Goal: Information Seeking & Learning: Learn about a topic

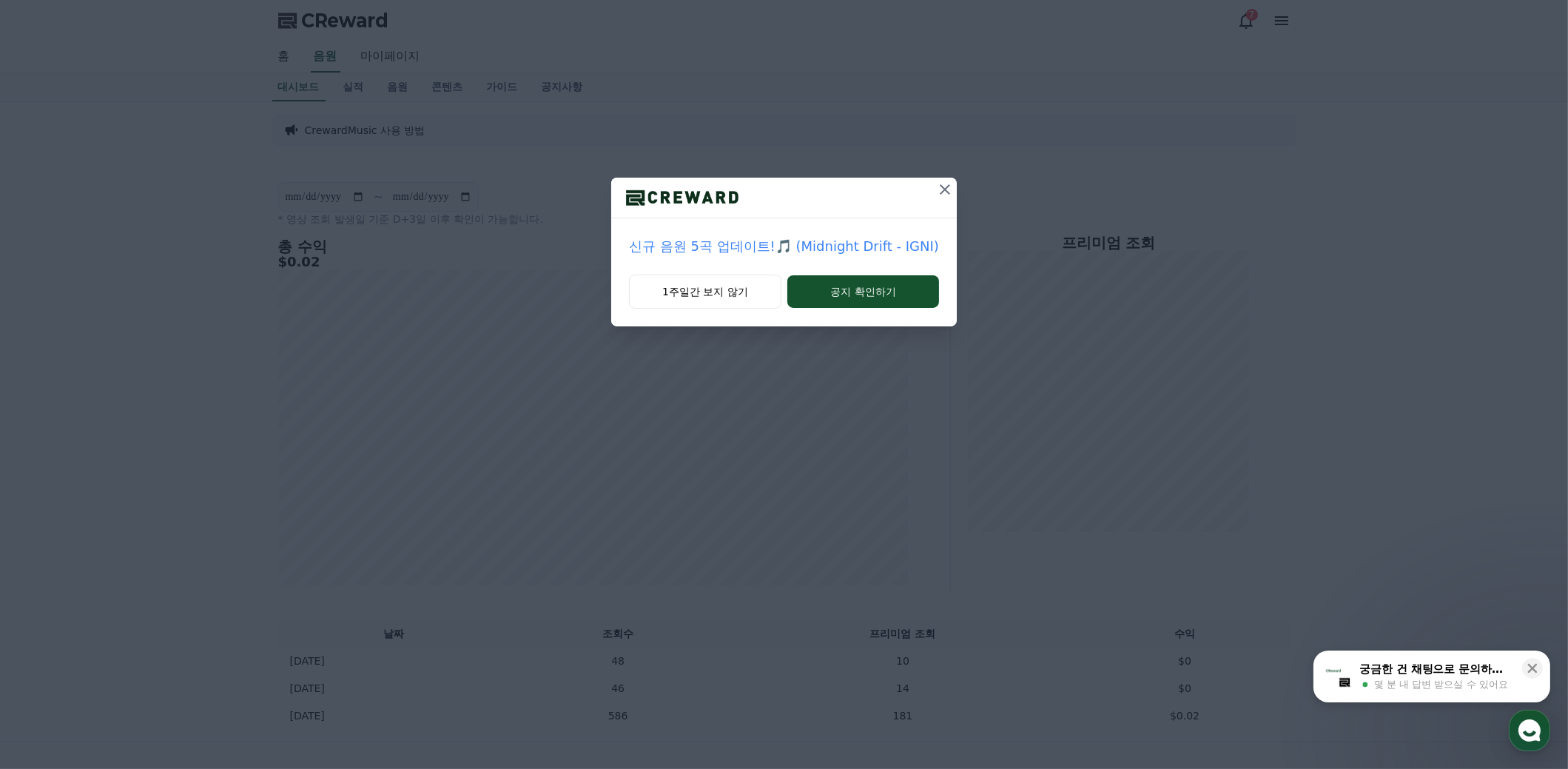
click at [945, 186] on icon at bounding box center [945, 189] width 10 height 10
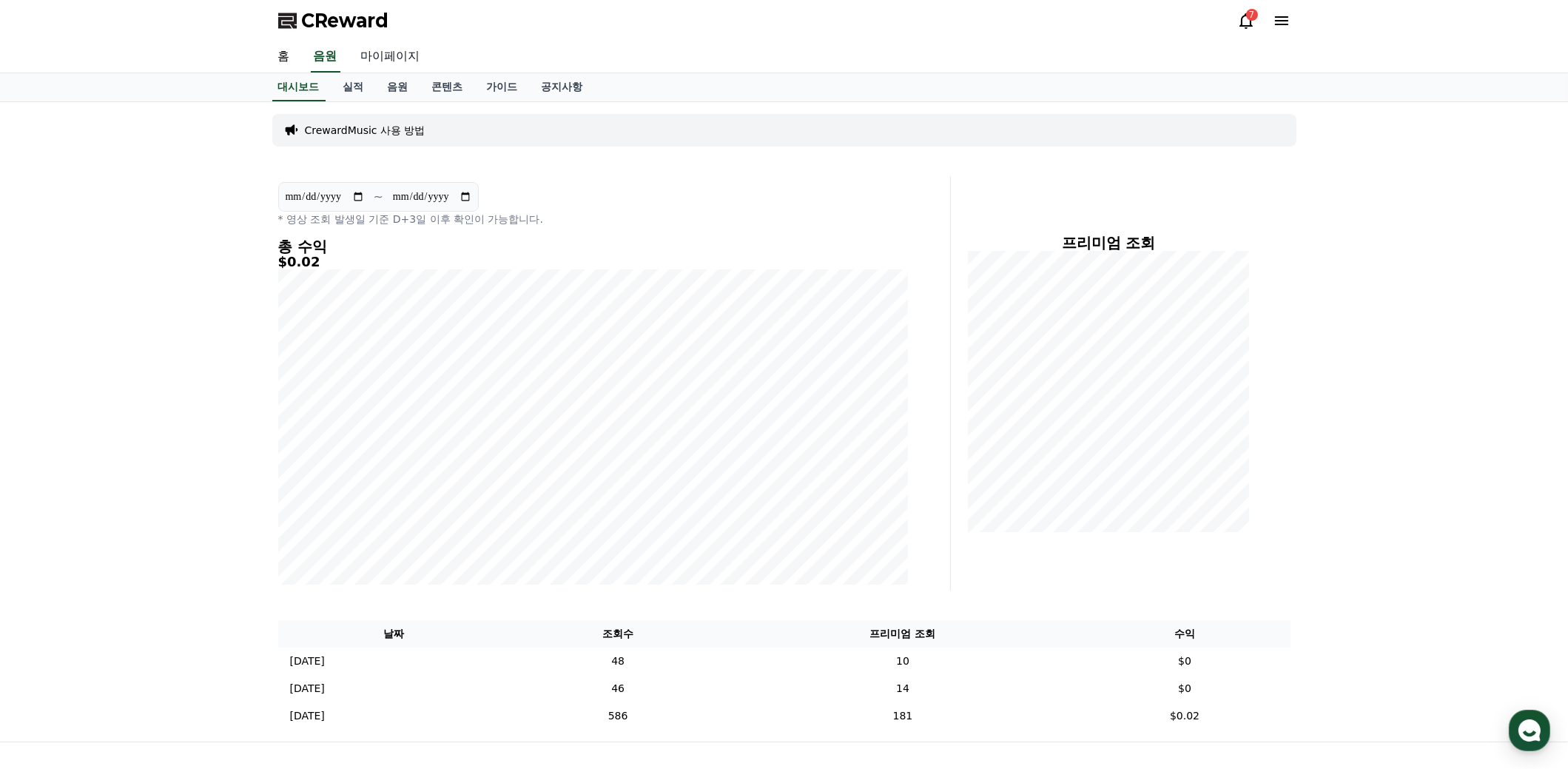
click at [397, 58] on link "마이페이지" at bounding box center [390, 56] width 83 height 31
select select "**********"
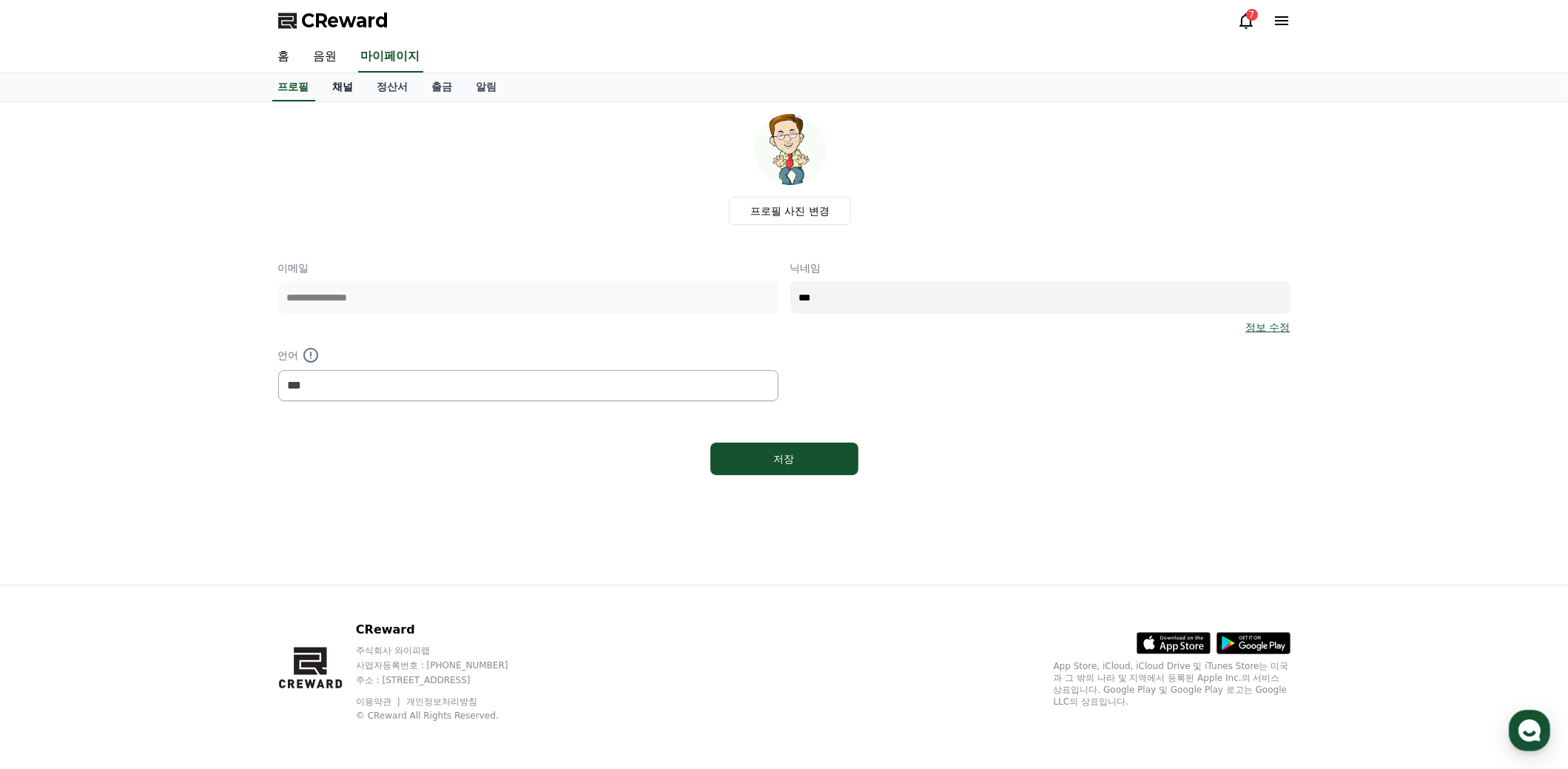
click at [340, 86] on link "채널" at bounding box center [343, 87] width 44 height 28
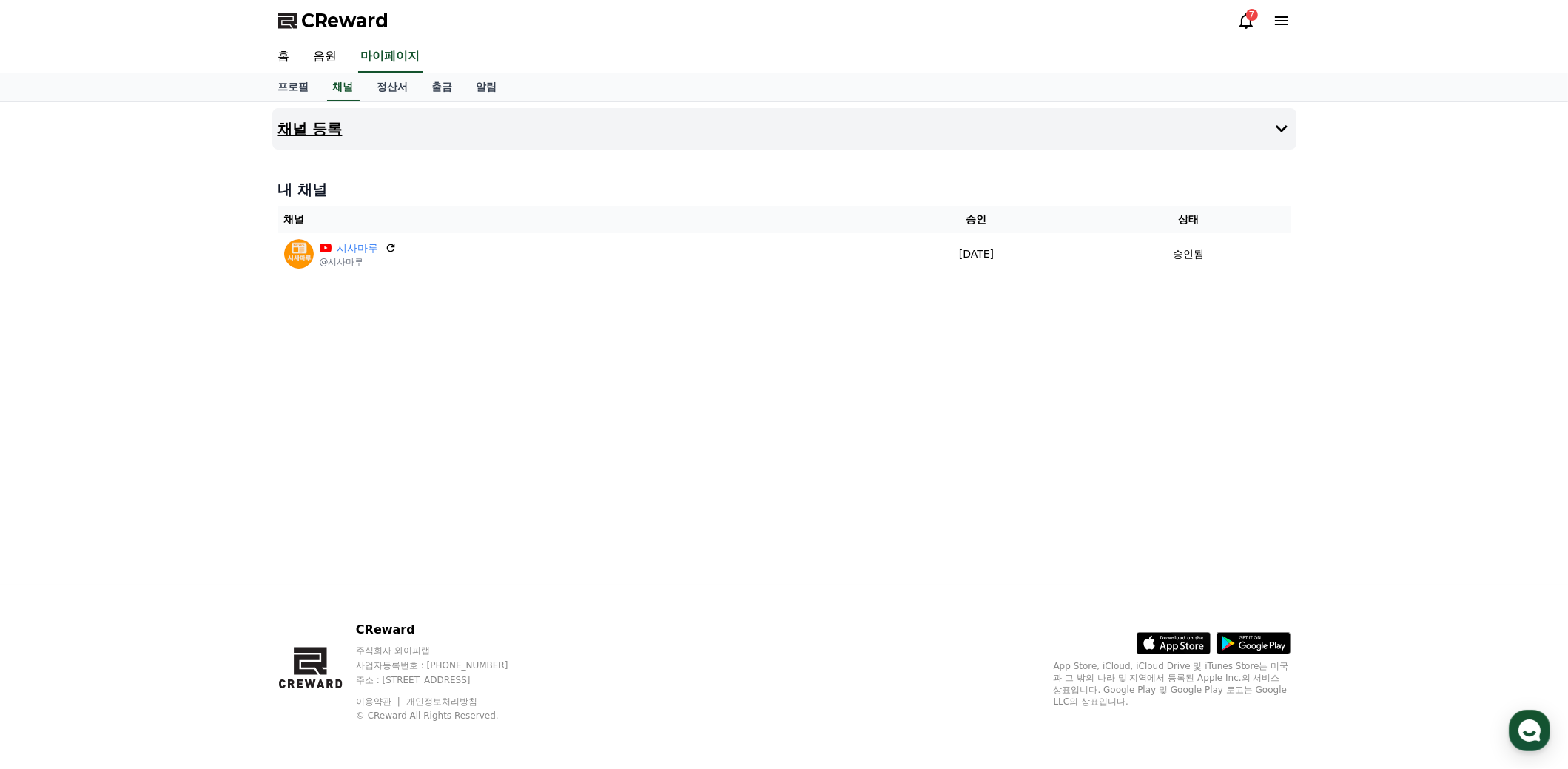
click at [1284, 125] on icon at bounding box center [1282, 128] width 18 height 18
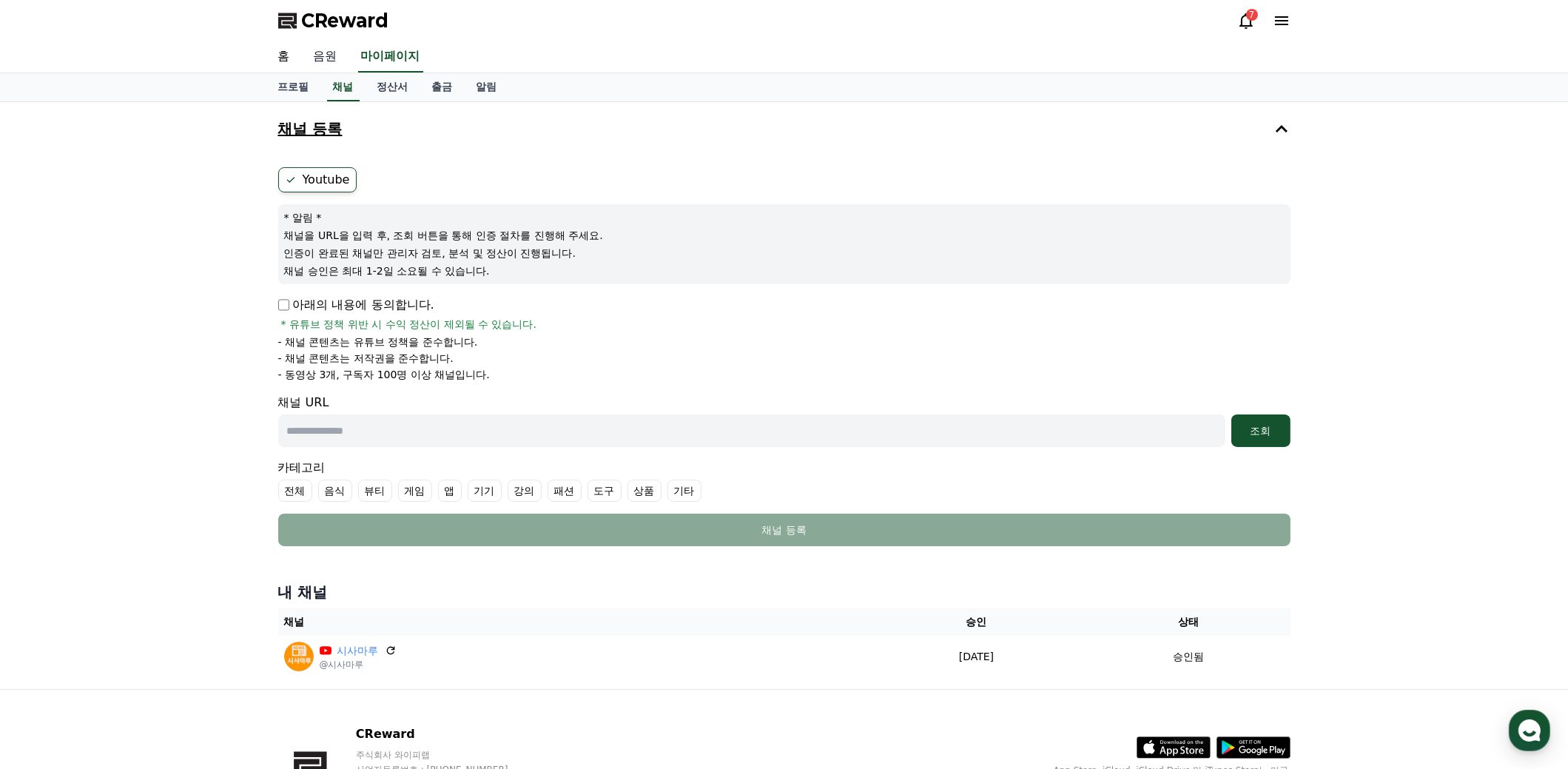
click at [332, 54] on link "음원" at bounding box center [325, 56] width 48 height 31
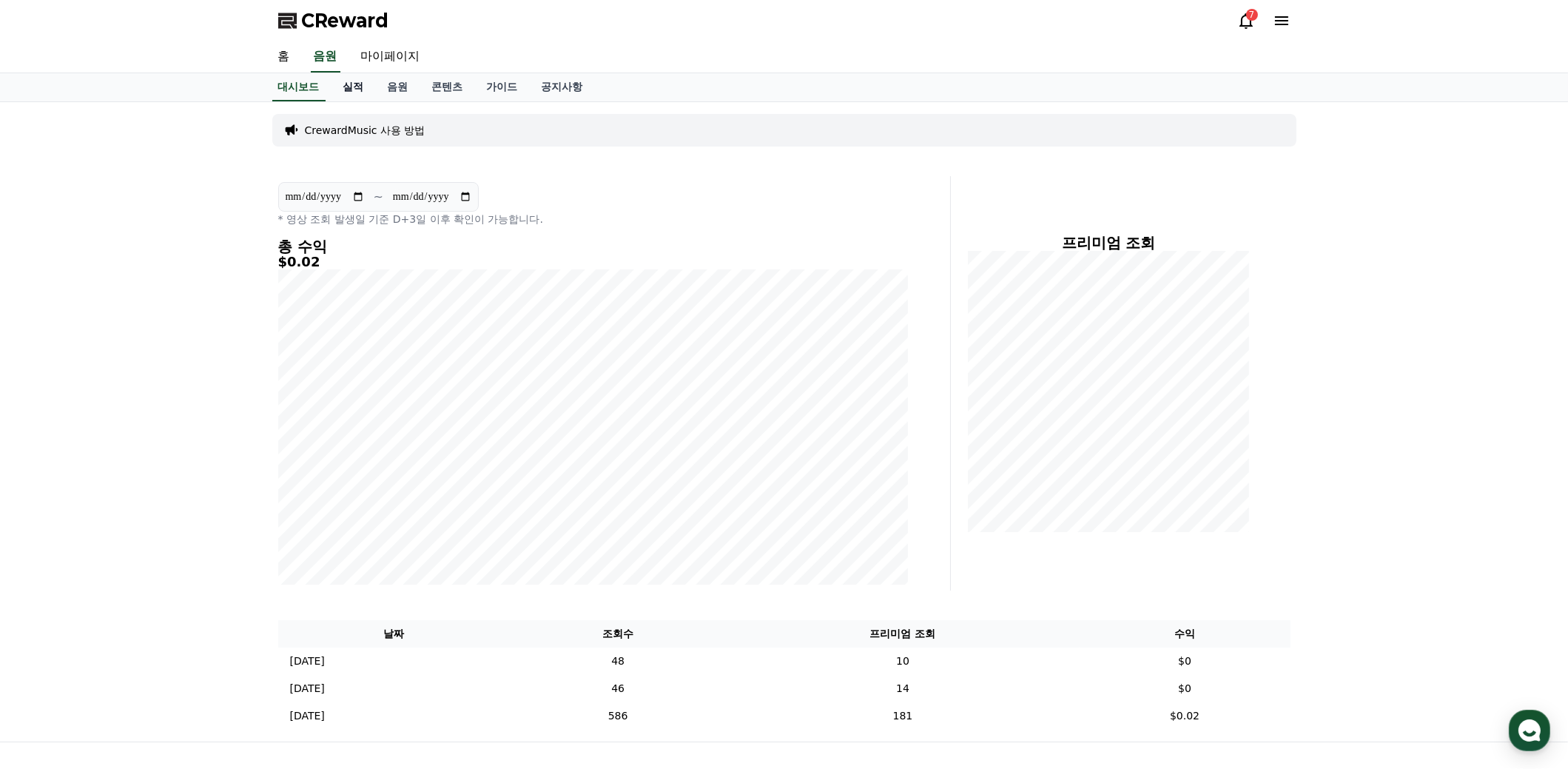
click at [351, 86] on link "실적" at bounding box center [353, 87] width 44 height 28
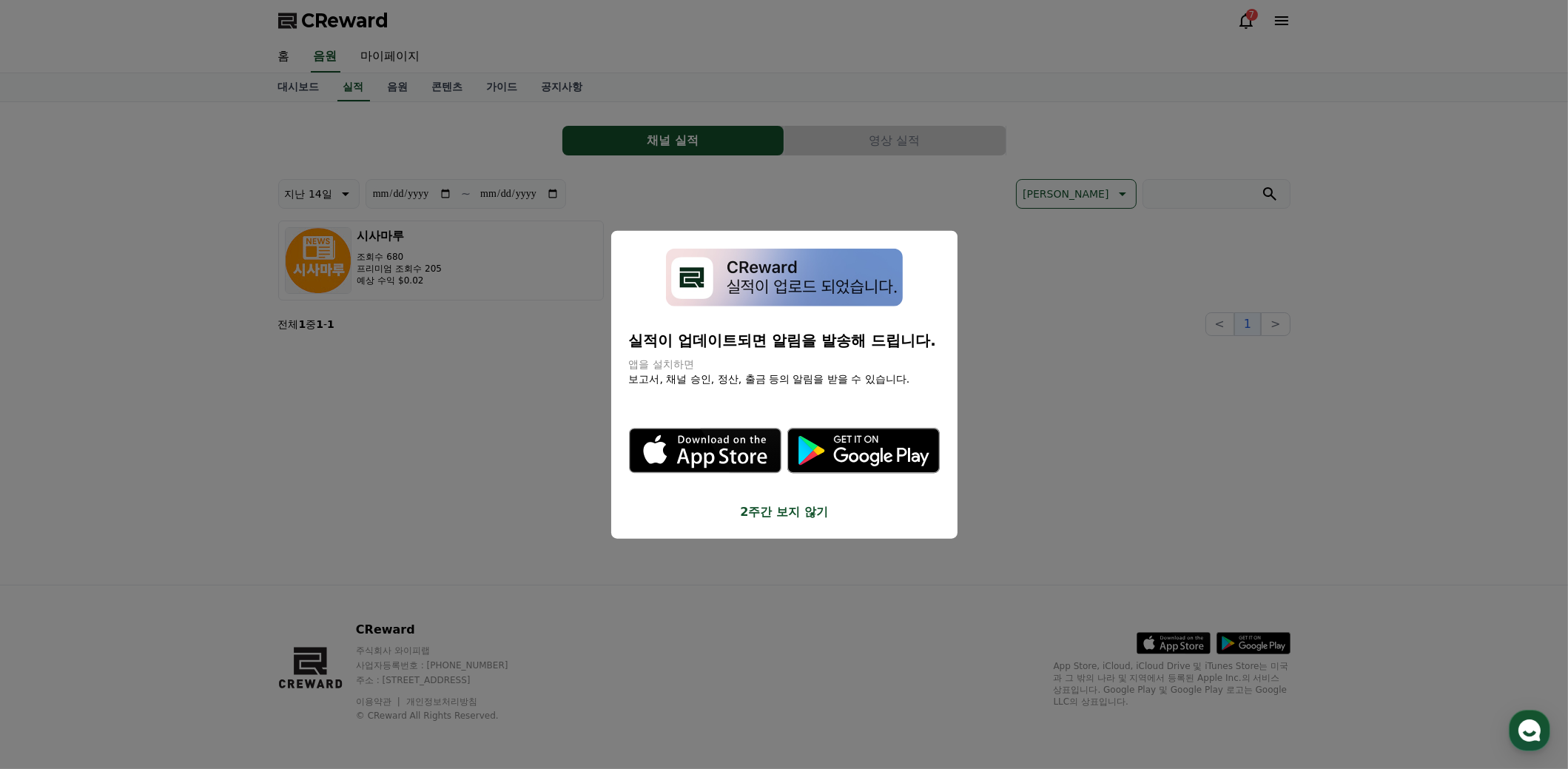
click at [854, 632] on button "close modal" at bounding box center [784, 384] width 1568 height 769
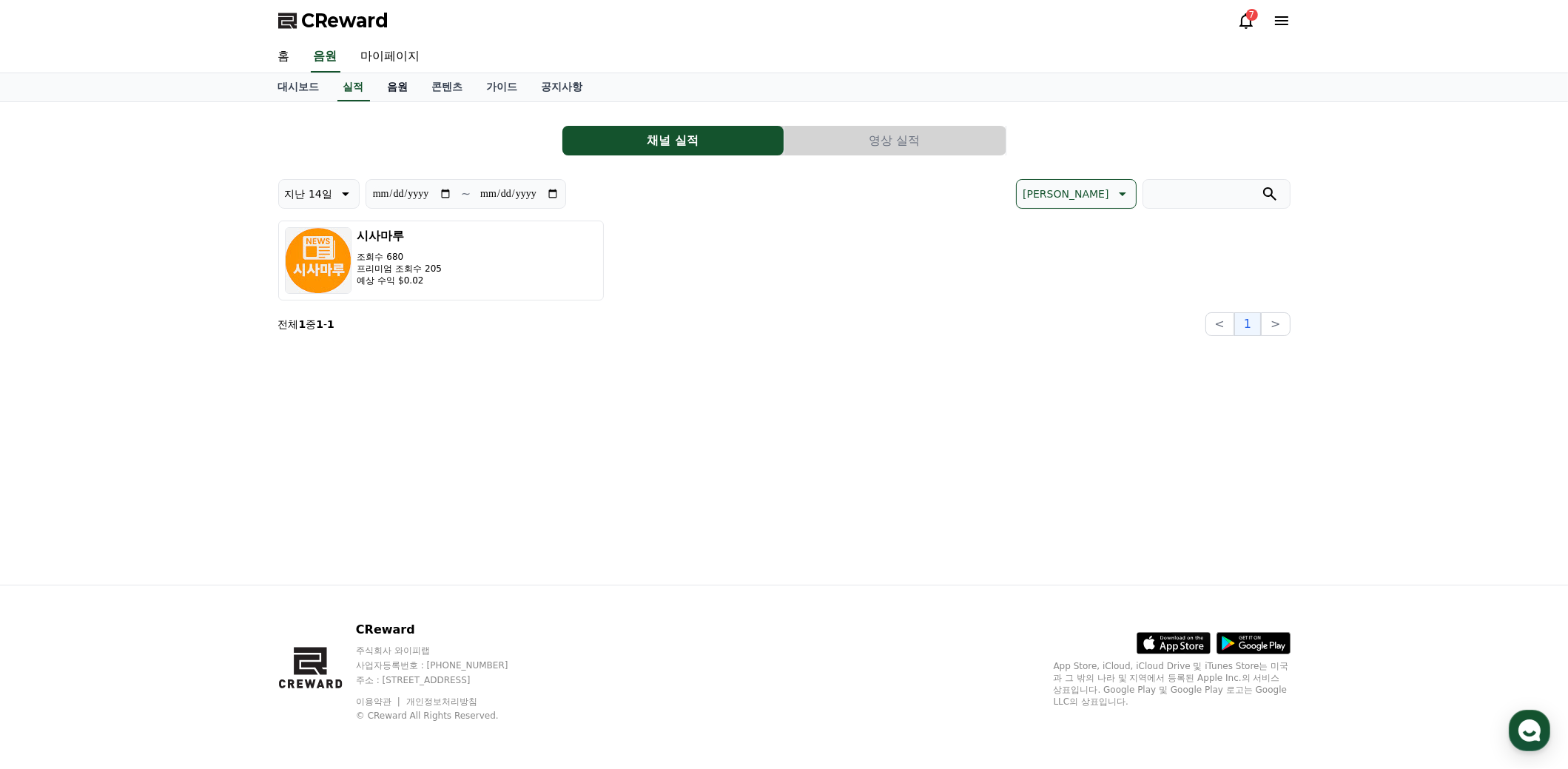
click at [405, 86] on link "음원" at bounding box center [398, 87] width 44 height 28
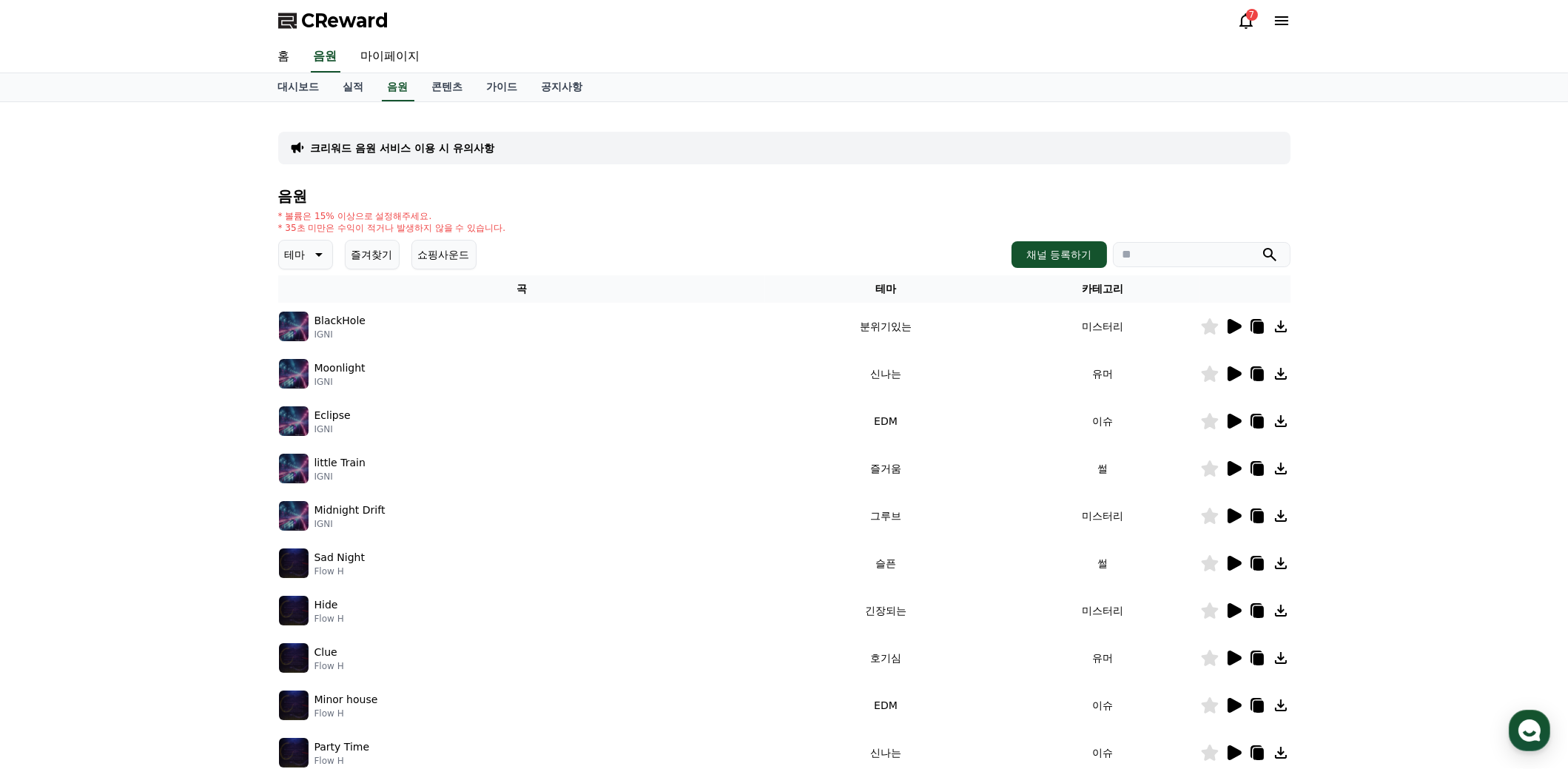
click at [1230, 371] on icon at bounding box center [1235, 374] width 14 height 15
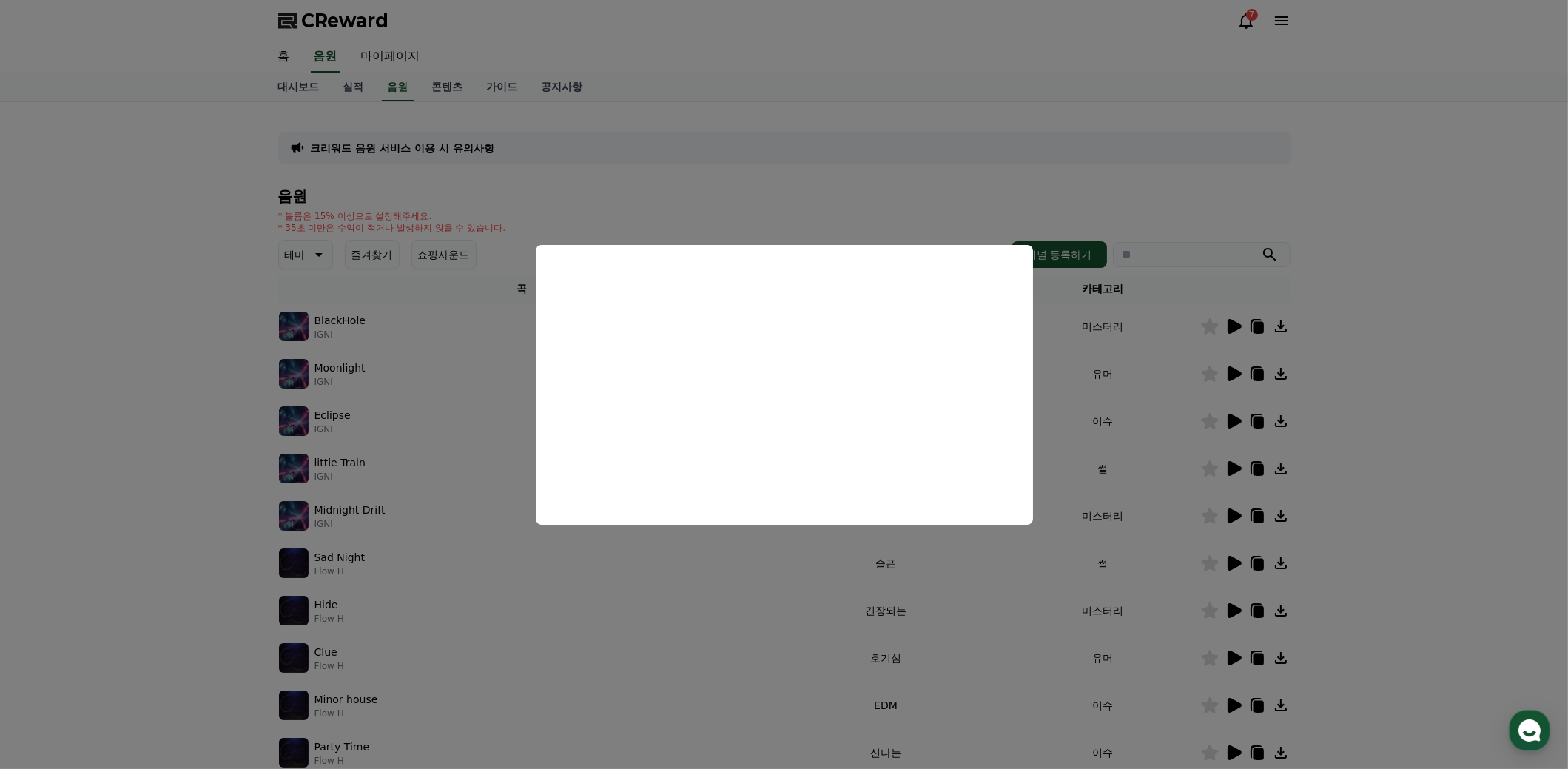
click at [1432, 434] on button "close modal" at bounding box center [784, 384] width 1568 height 769
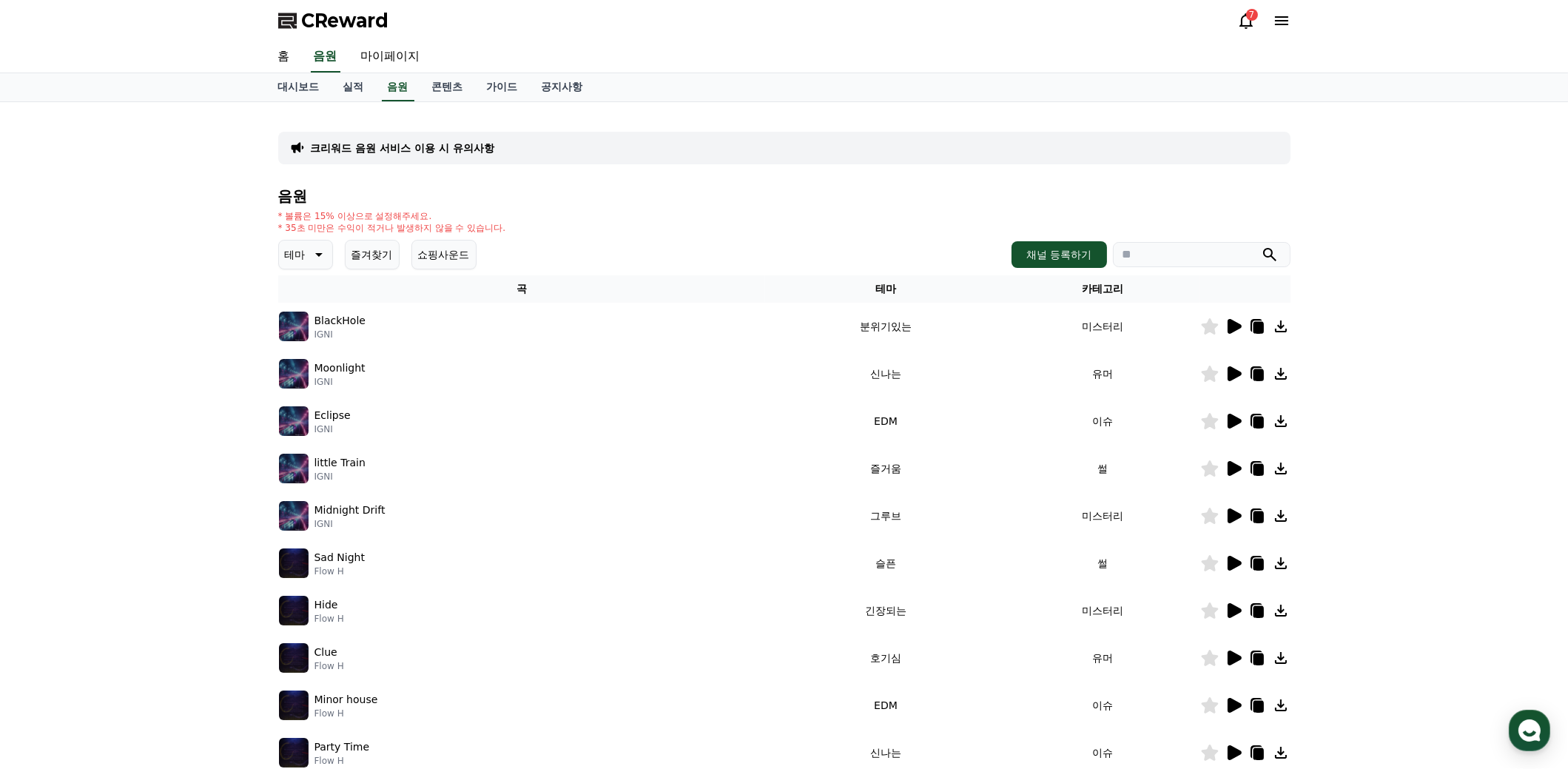
click at [1235, 469] on icon at bounding box center [1235, 468] width 14 height 15
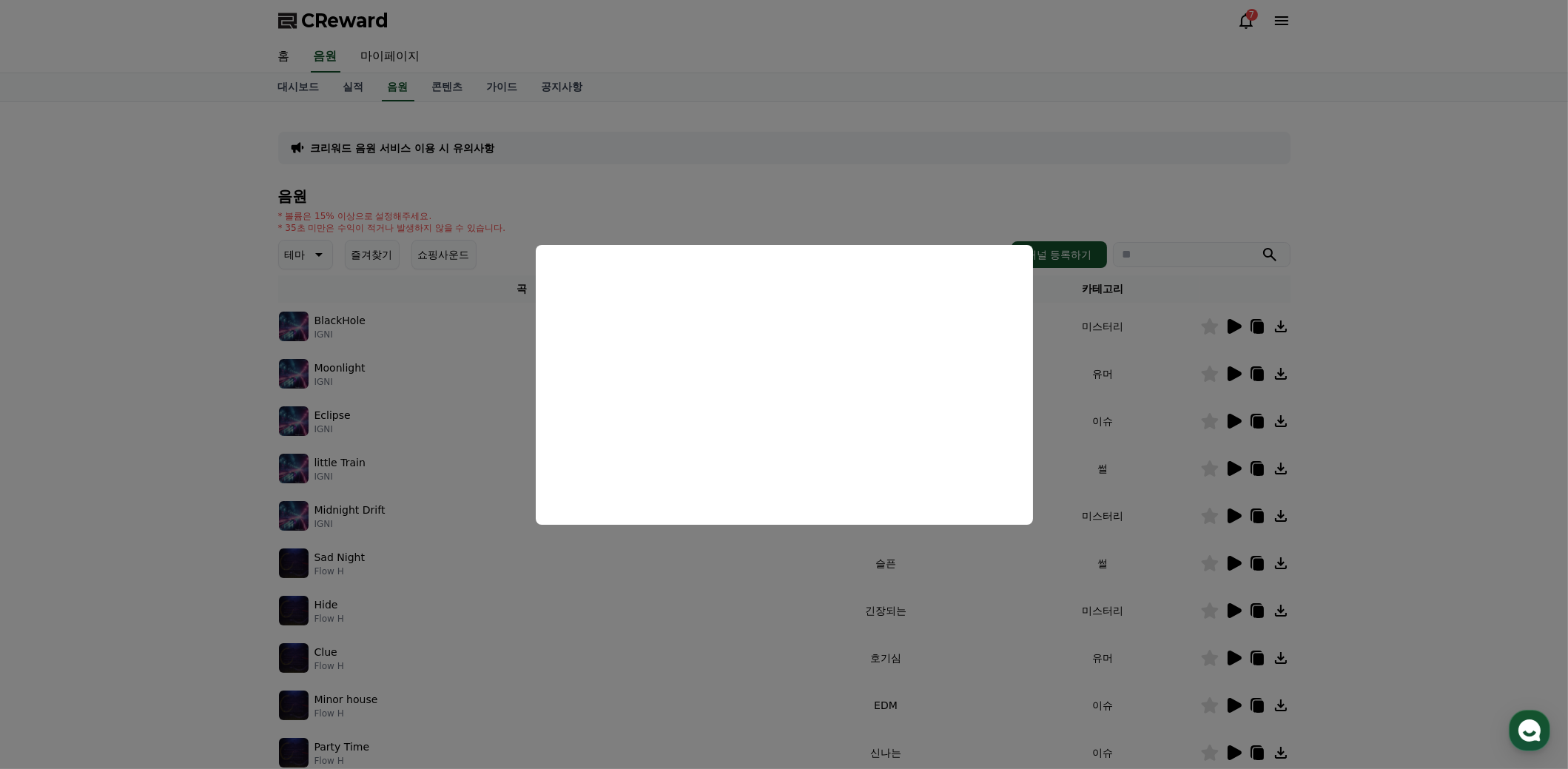
click at [1382, 479] on button "close modal" at bounding box center [784, 384] width 1568 height 769
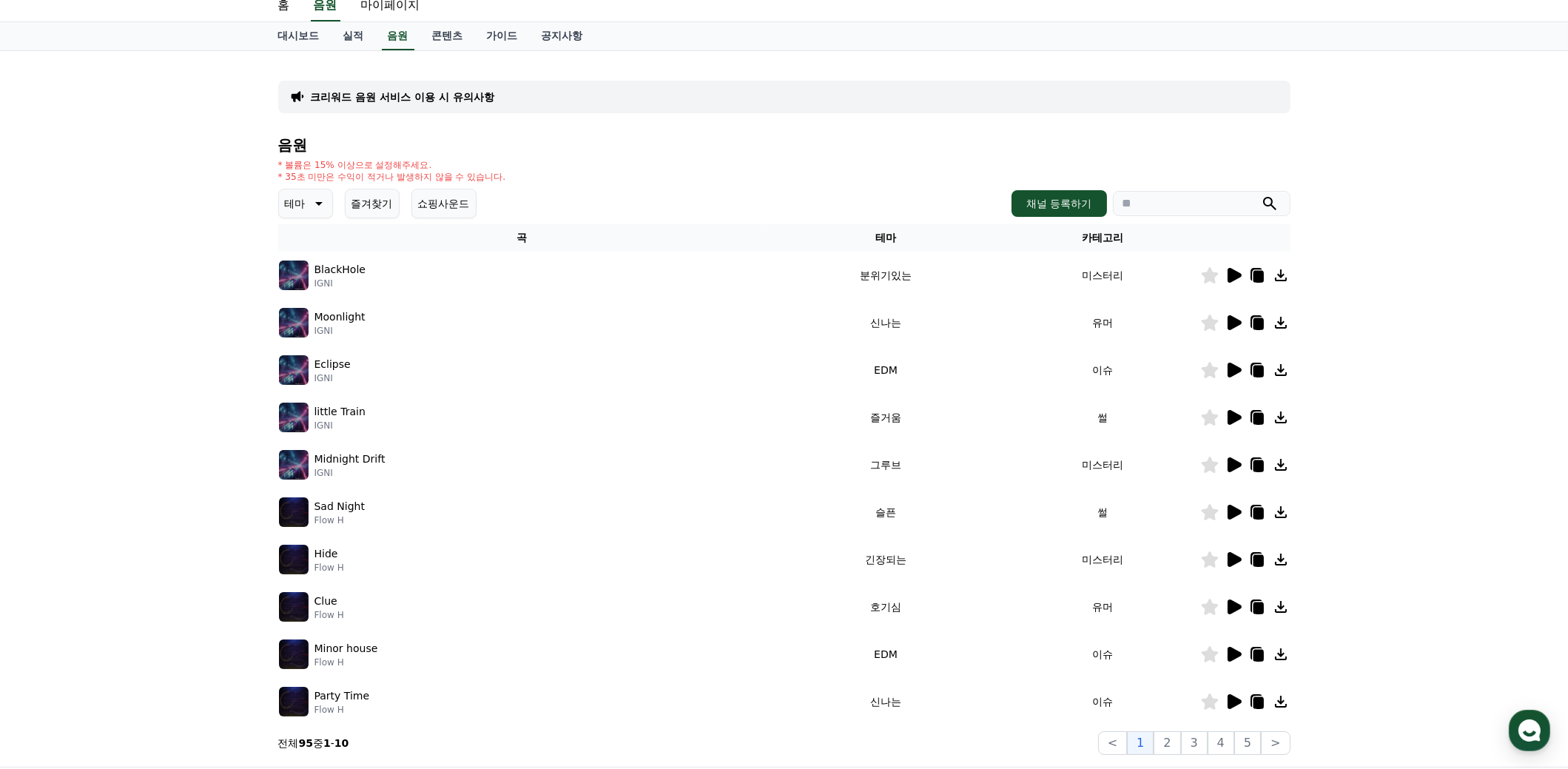
scroll to position [222, 0]
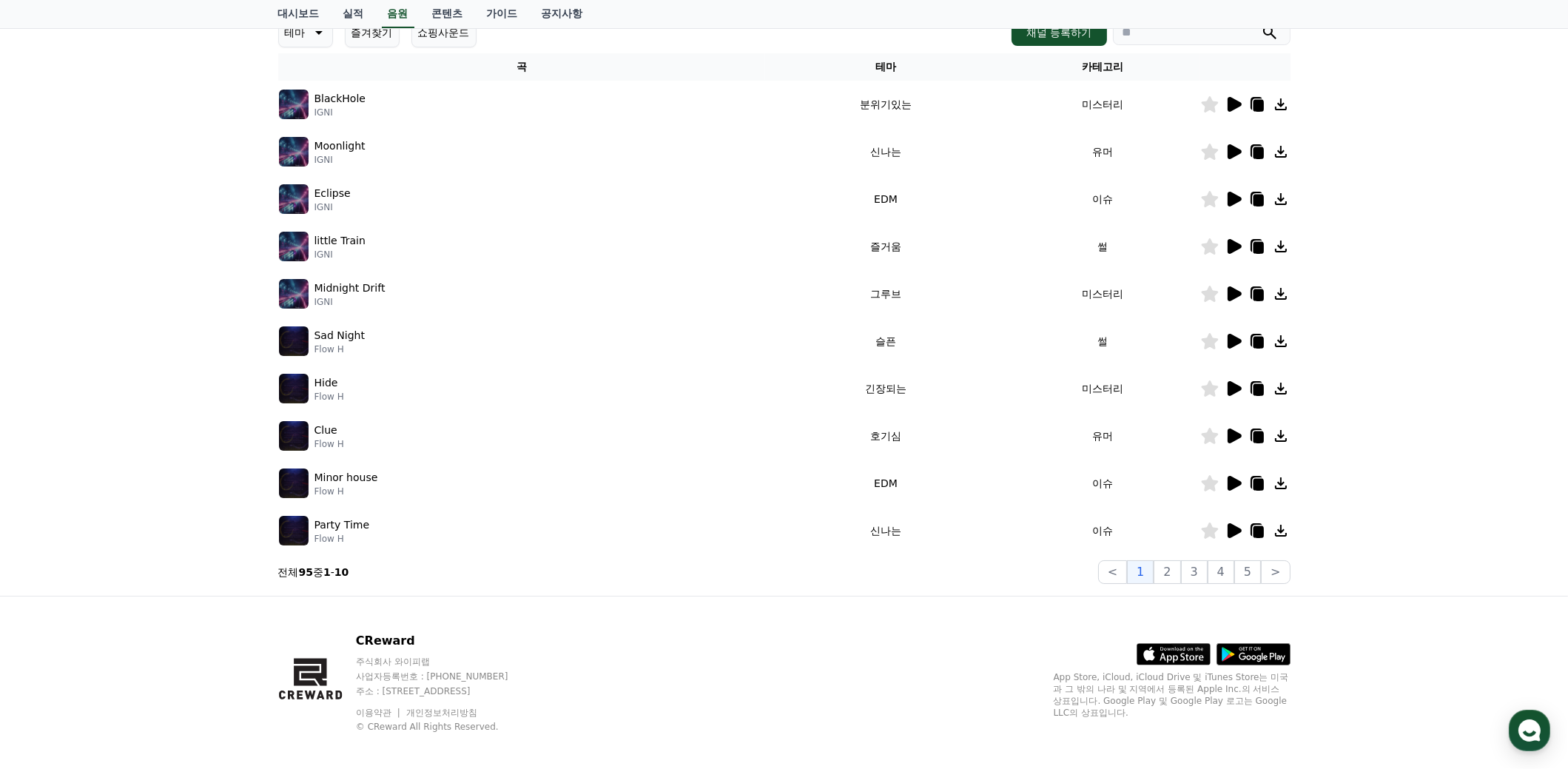
click at [1235, 480] on icon at bounding box center [1235, 483] width 14 height 15
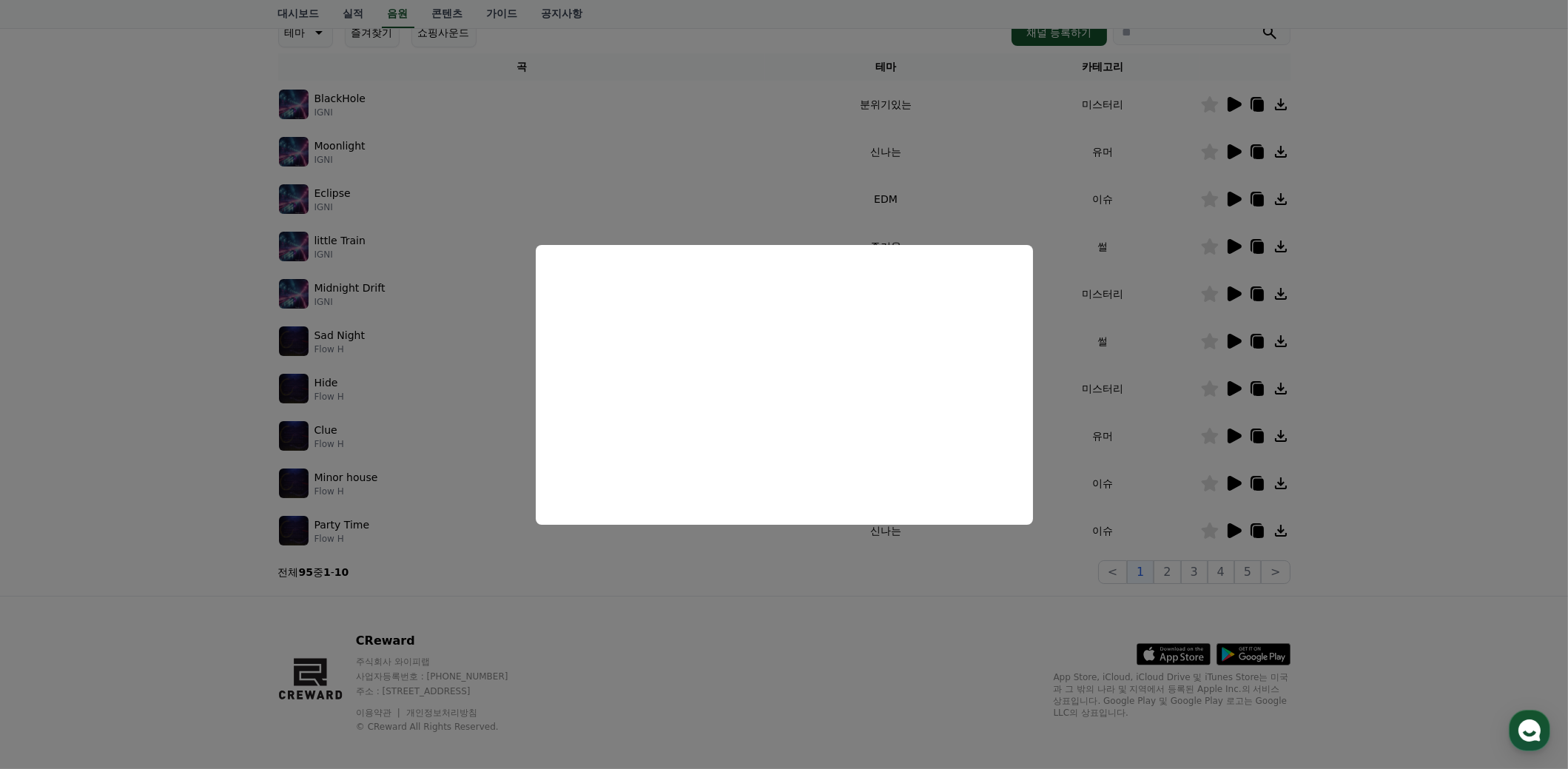
click at [1400, 524] on button "close modal" at bounding box center [784, 384] width 1568 height 769
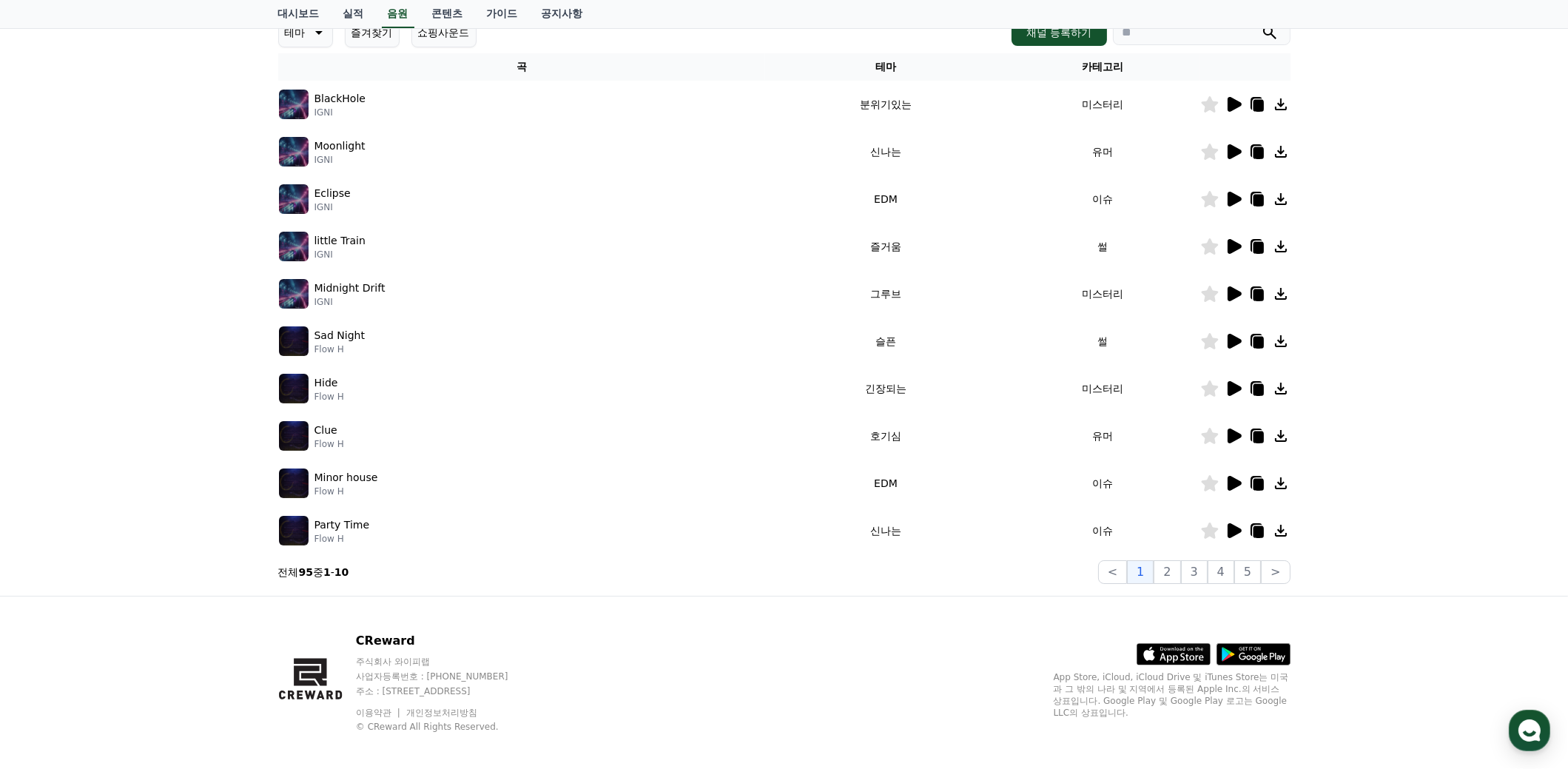
click at [1230, 524] on icon at bounding box center [1235, 531] width 14 height 15
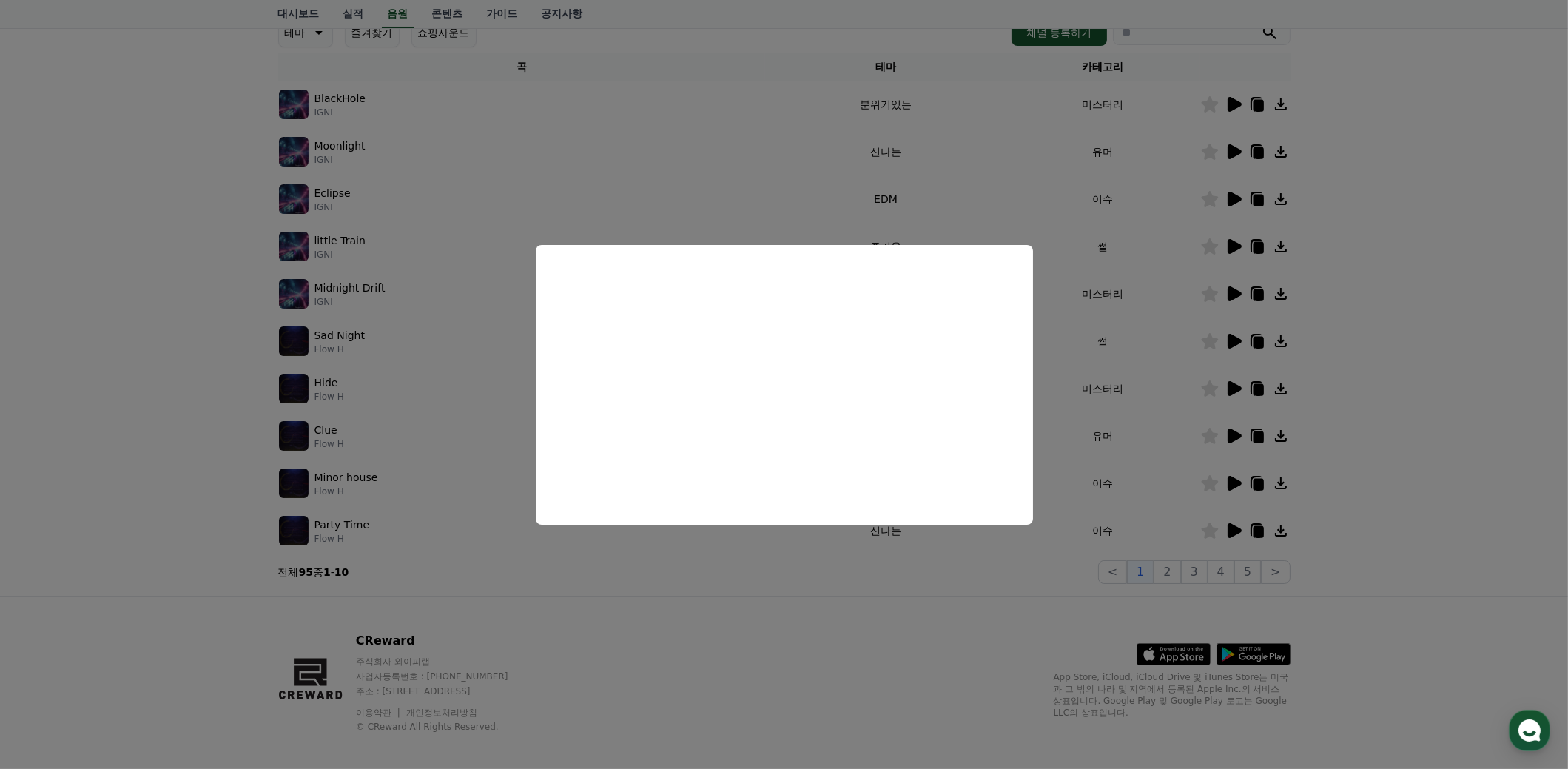
click at [931, 640] on button "close modal" at bounding box center [784, 384] width 1568 height 769
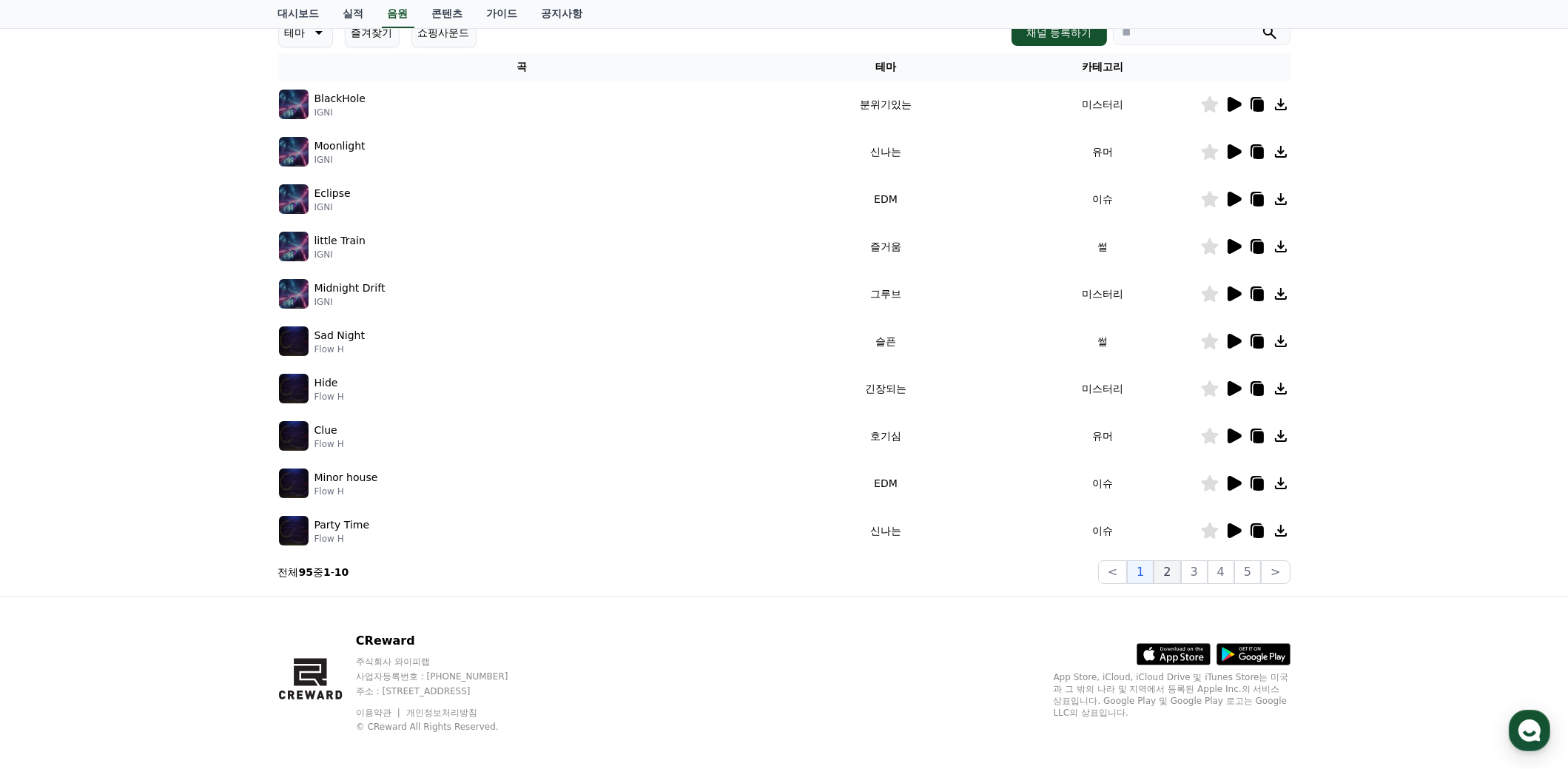
click at [1171, 569] on button "2" at bounding box center [1167, 572] width 27 height 23
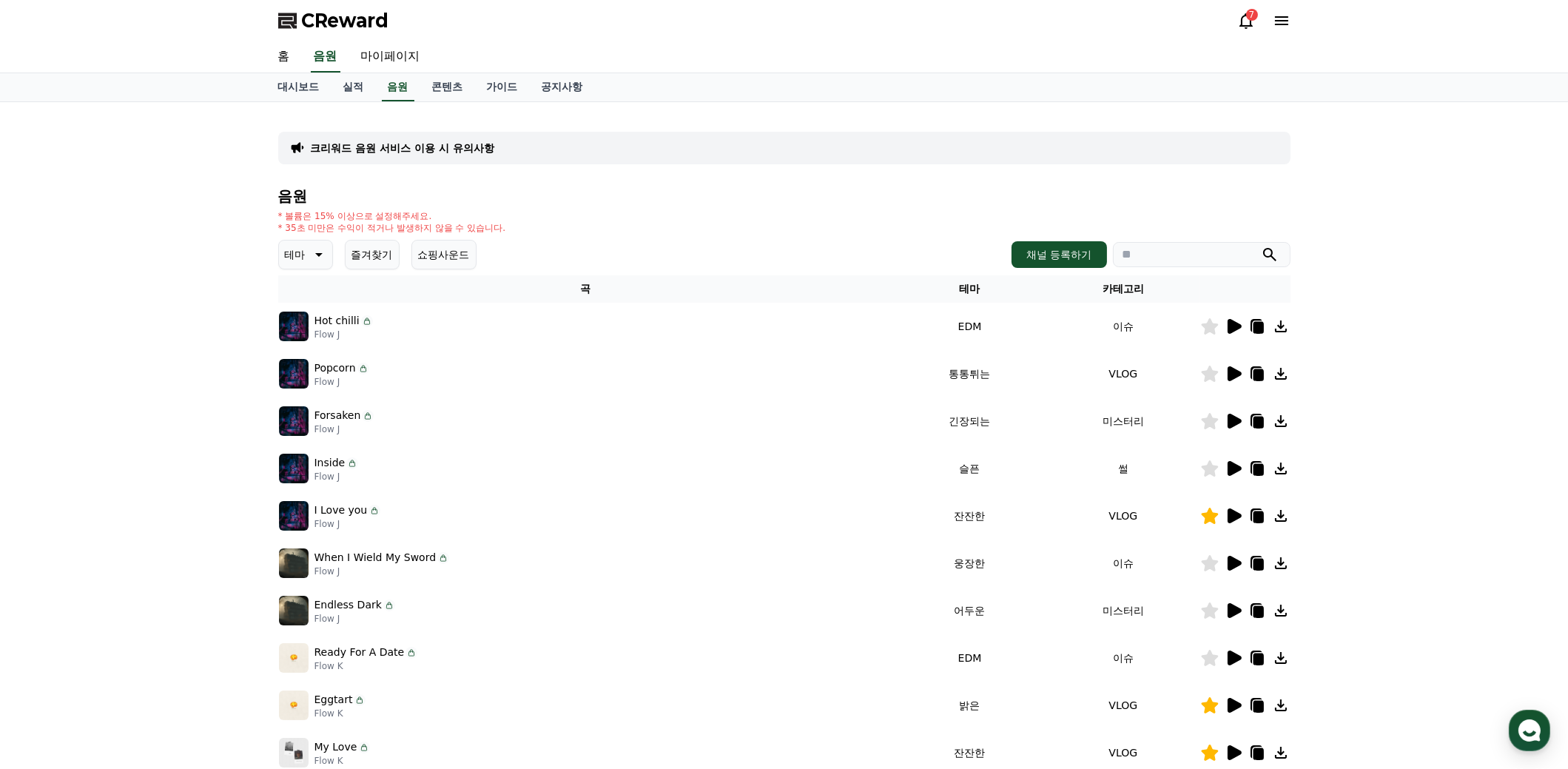
click at [462, 257] on button "쇼핑사운드" at bounding box center [444, 254] width 65 height 29
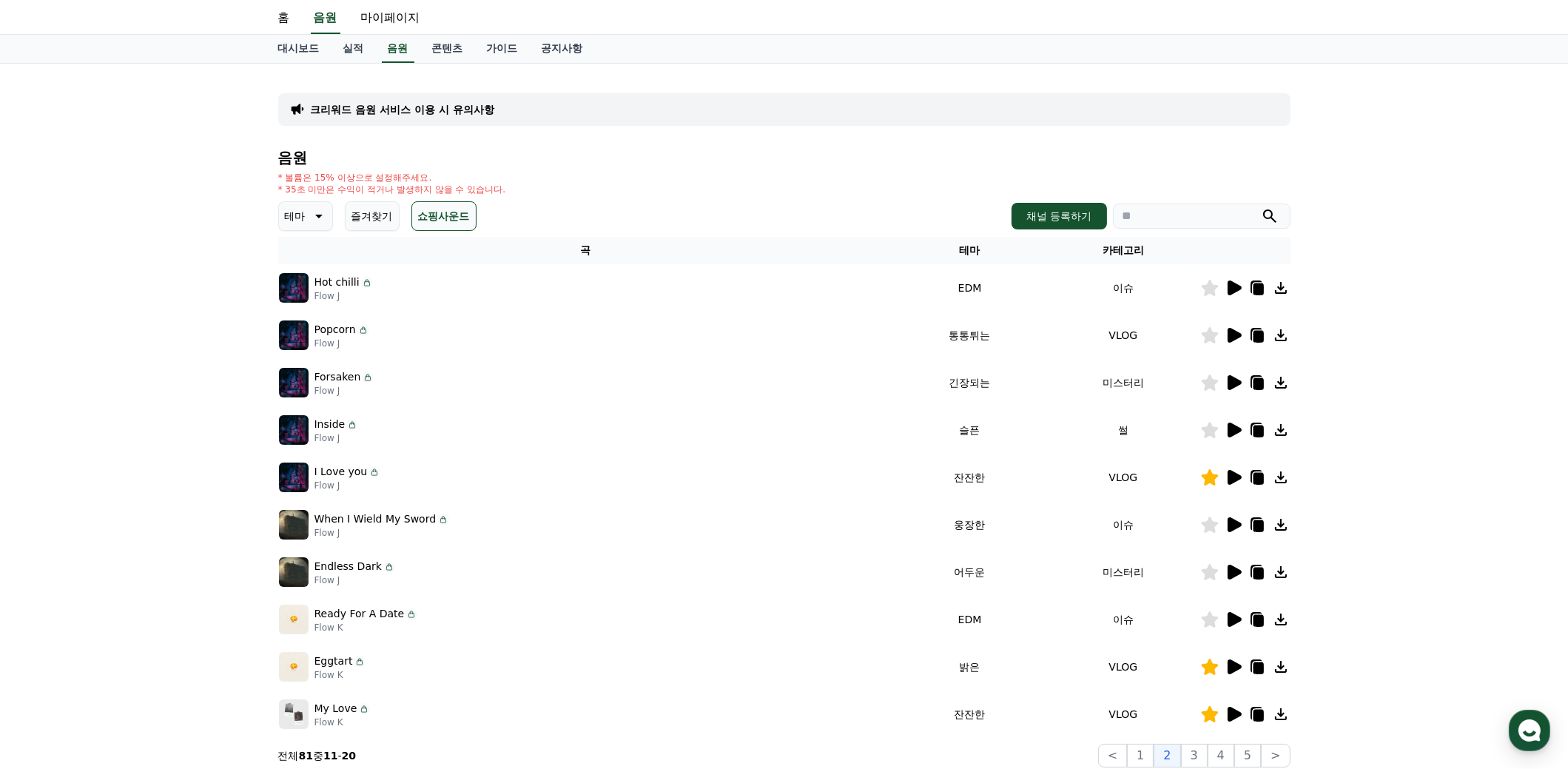
scroll to position [73, 0]
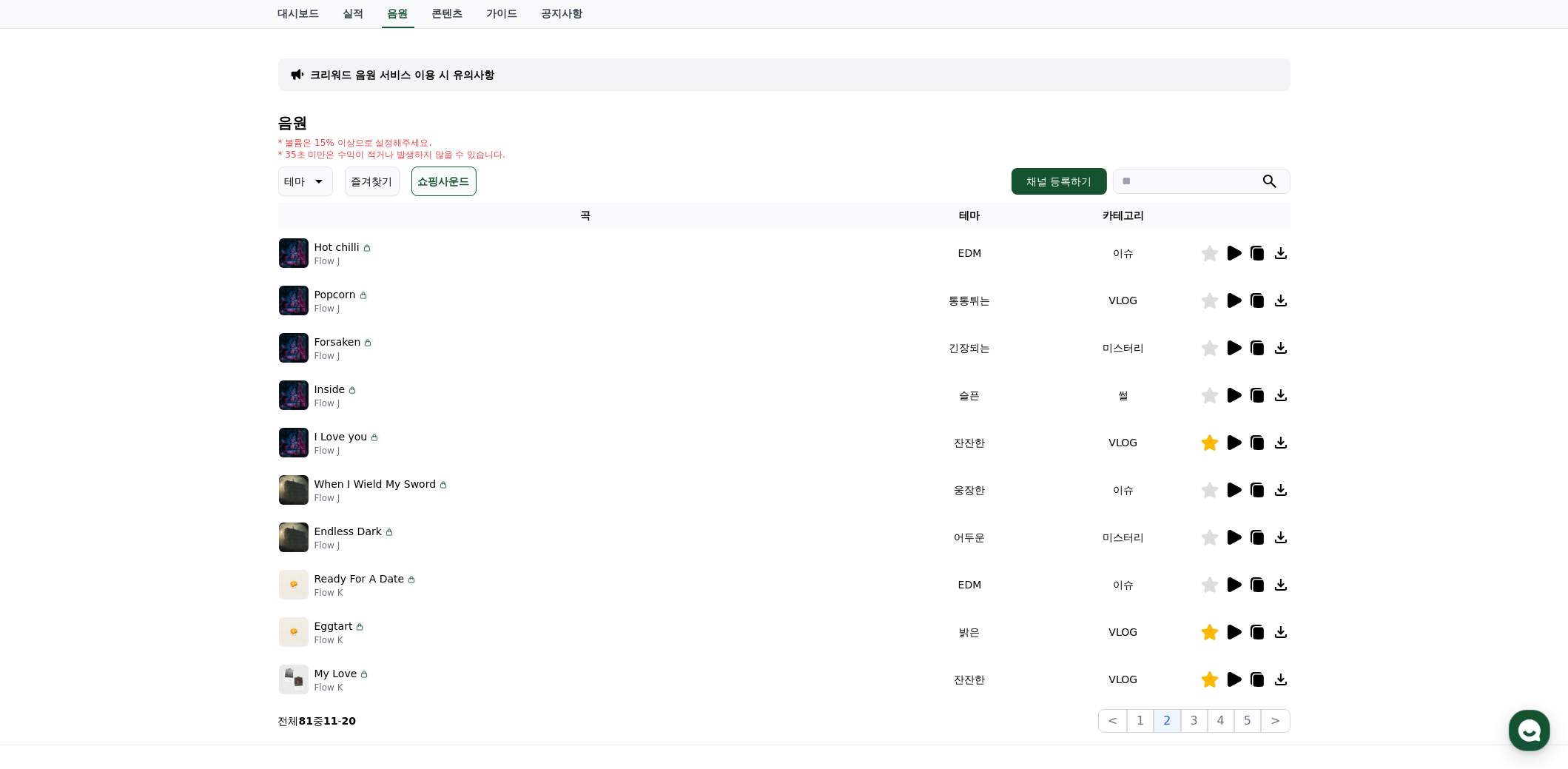
click at [1232, 483] on icon at bounding box center [1235, 490] width 14 height 15
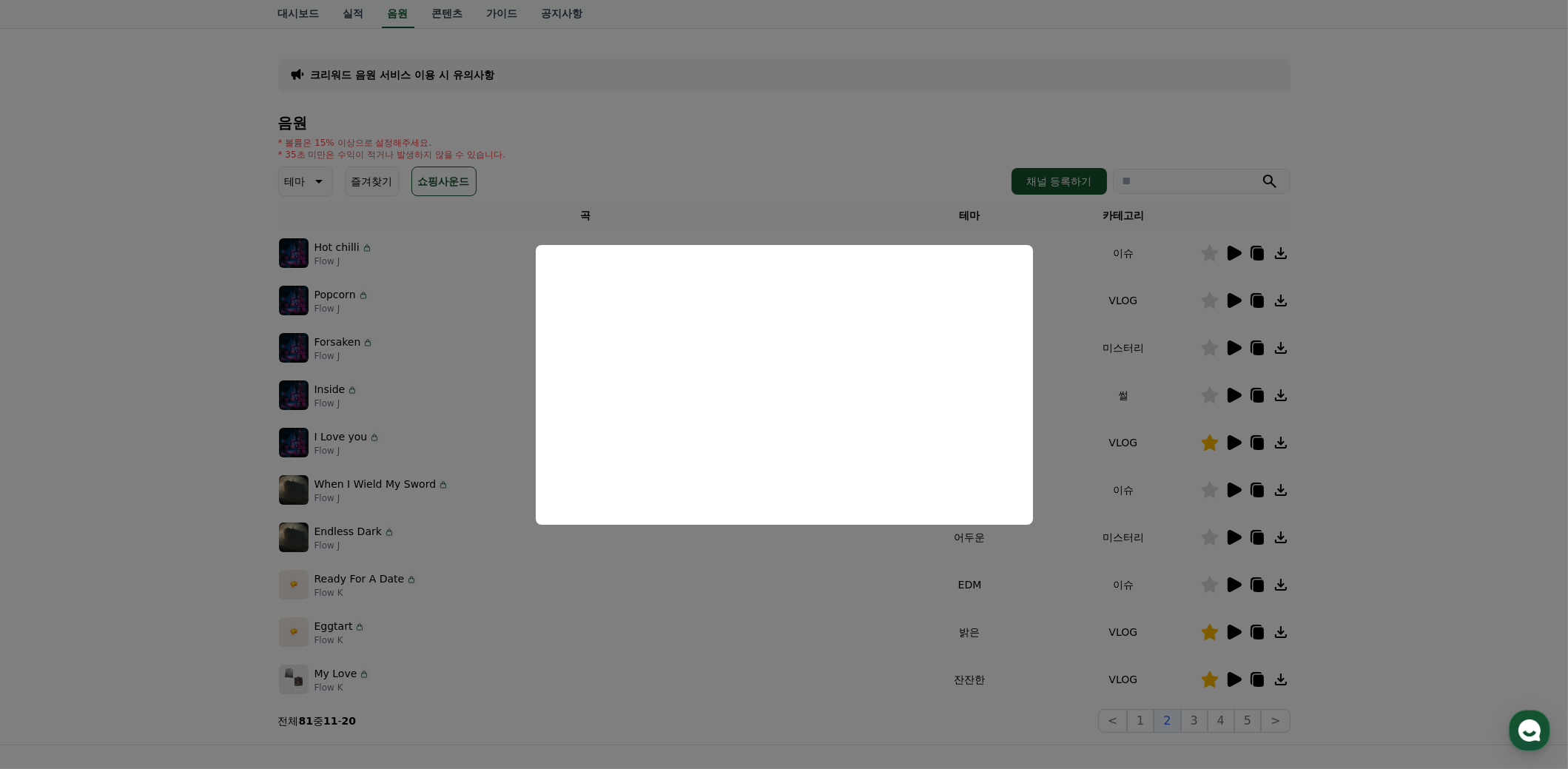
click at [879, 727] on button "close modal" at bounding box center [784, 384] width 1568 height 769
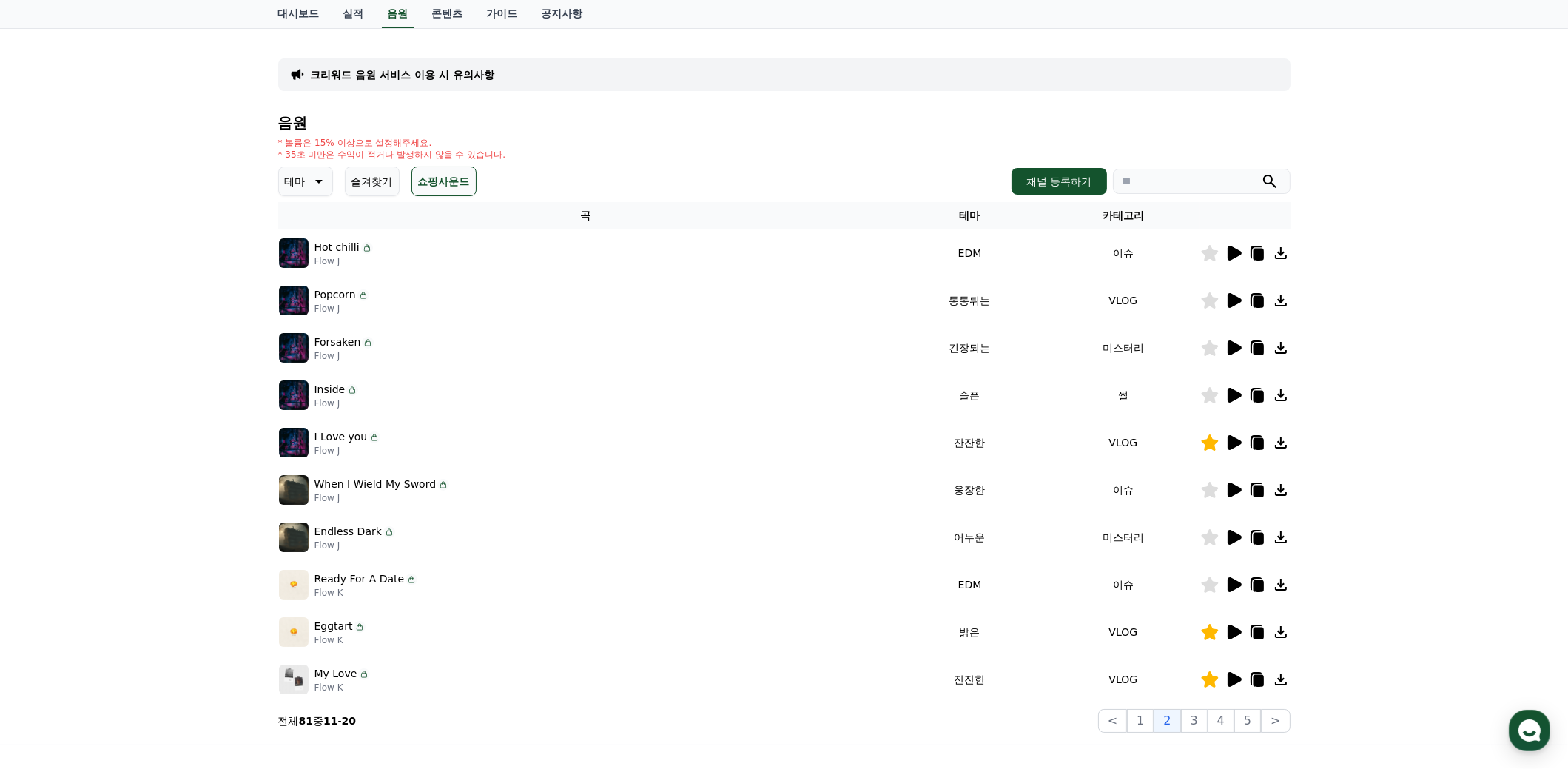
click at [1232, 674] on icon at bounding box center [1235, 679] width 14 height 15
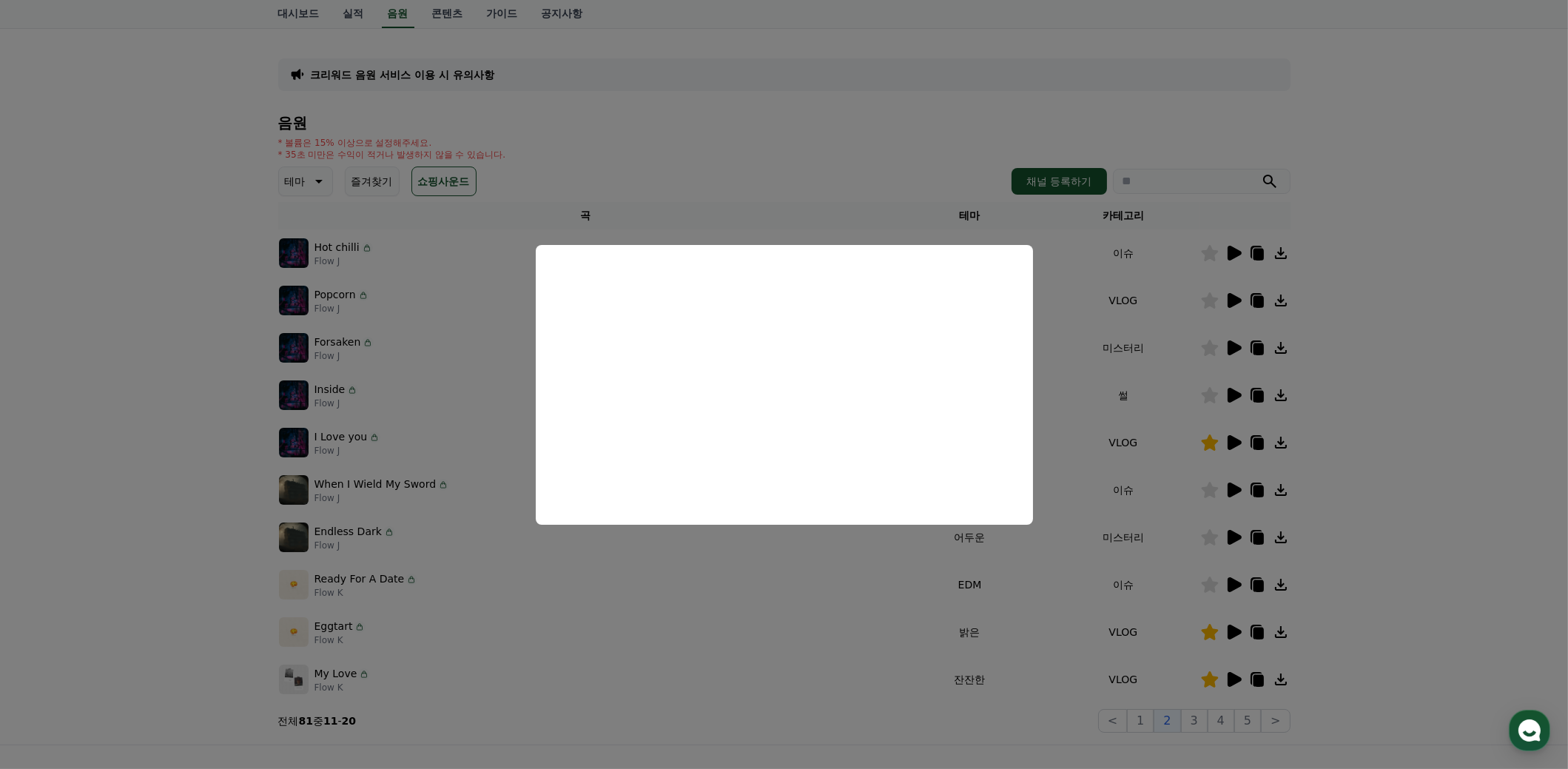
click at [781, 716] on button "close modal" at bounding box center [784, 384] width 1568 height 769
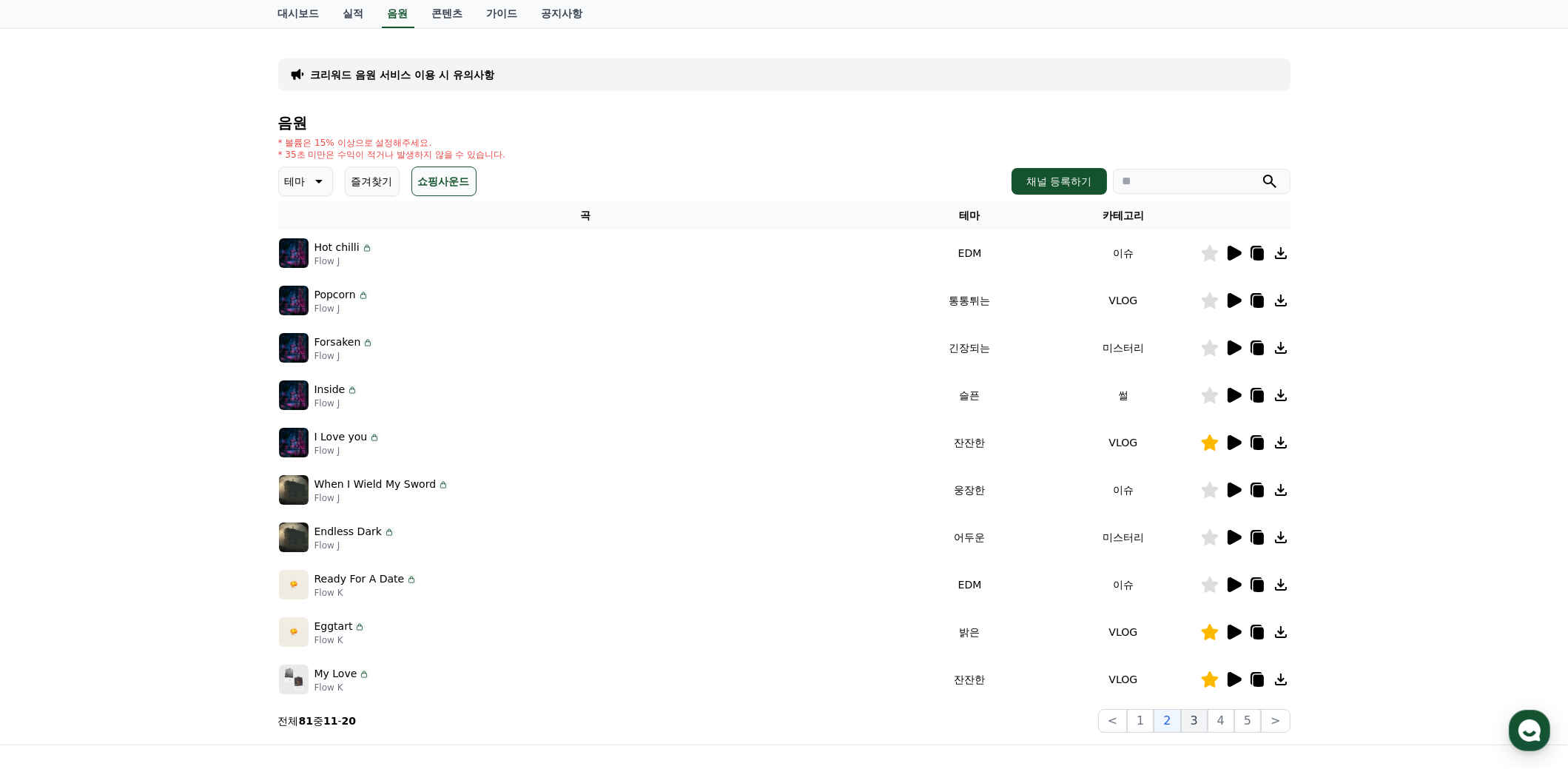
click at [1199, 727] on button "3" at bounding box center [1194, 720] width 27 height 23
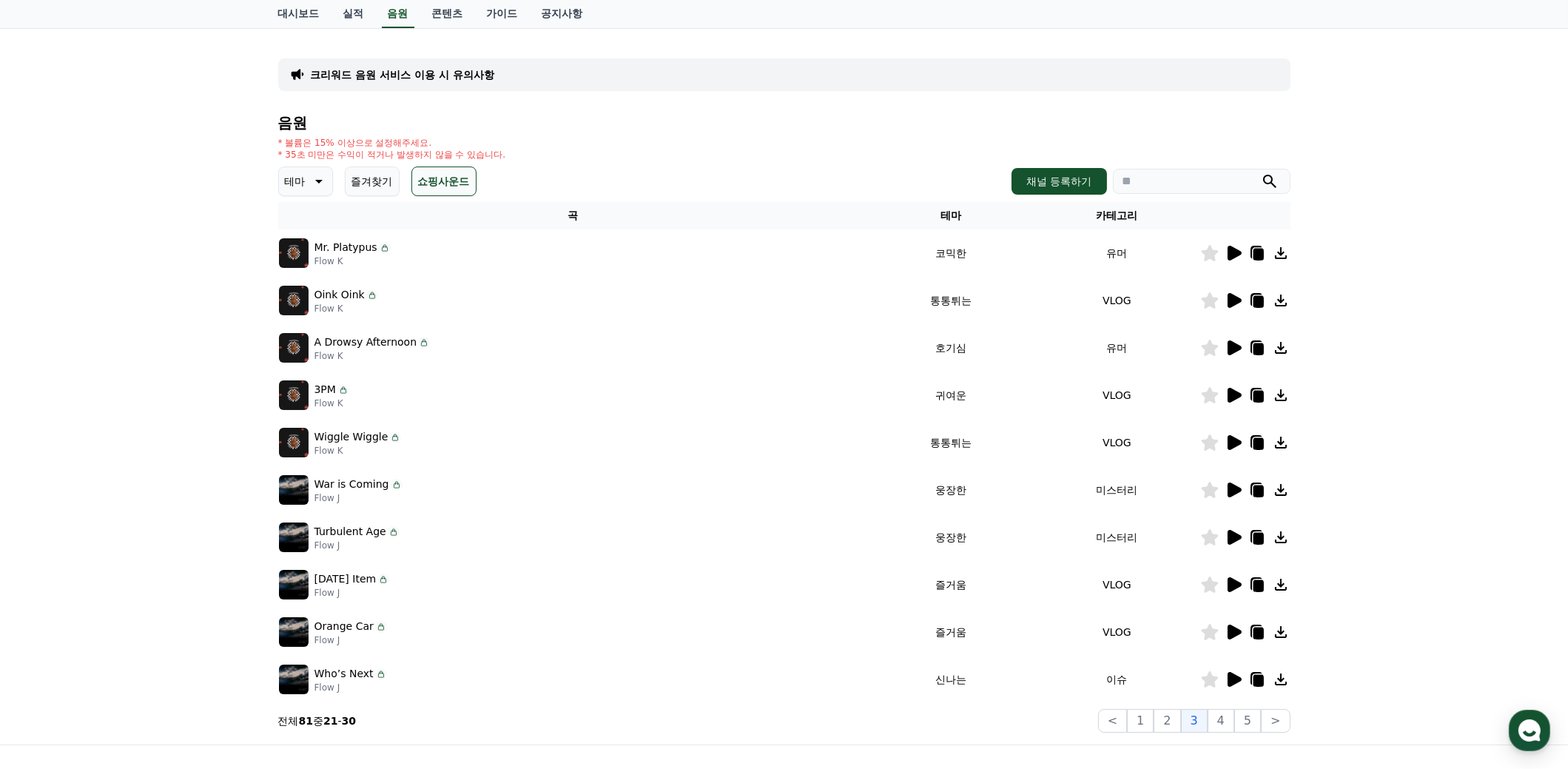
click at [1231, 247] on icon at bounding box center [1235, 253] width 14 height 15
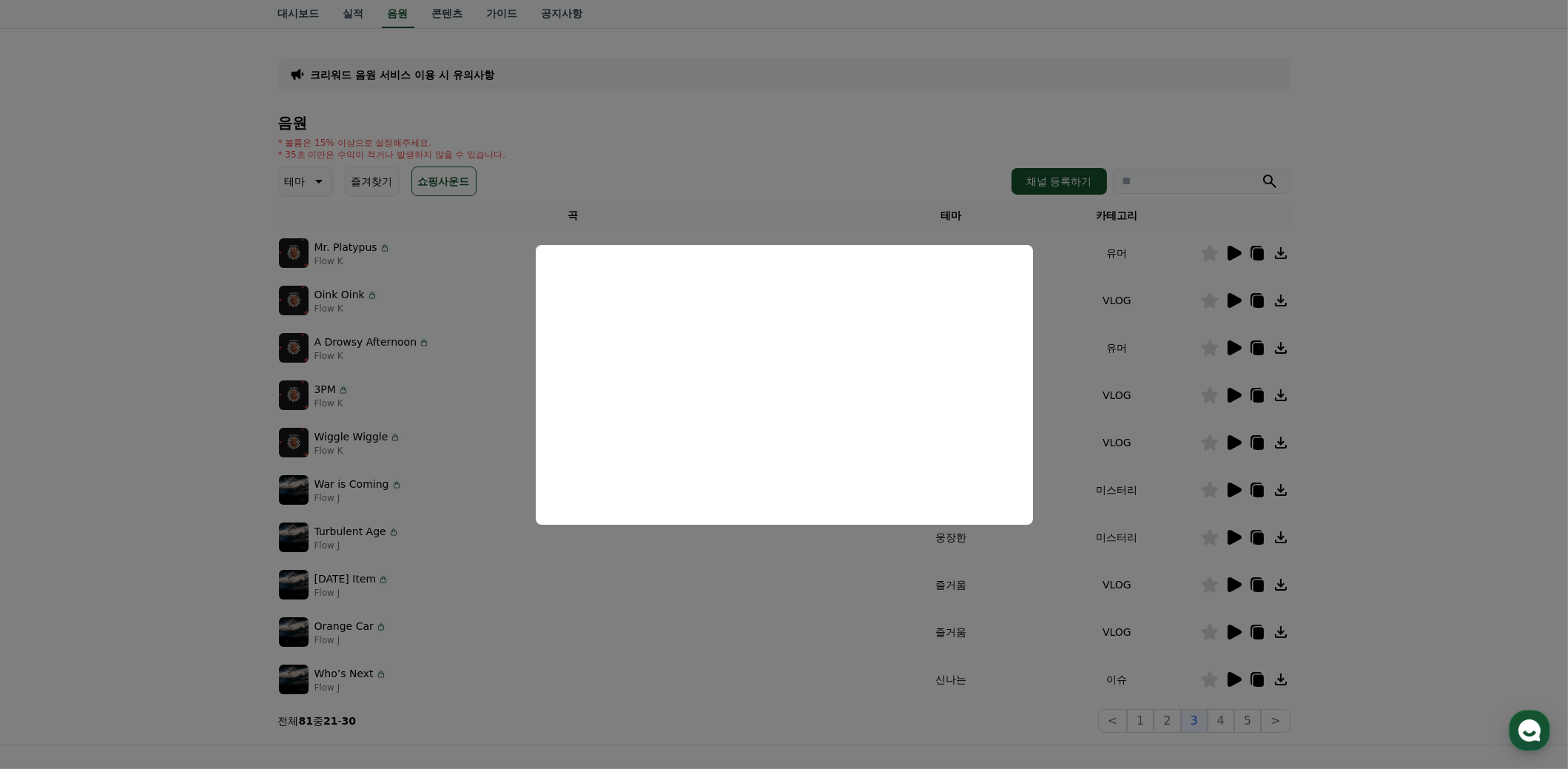
click at [738, 731] on button "close modal" at bounding box center [784, 384] width 1568 height 769
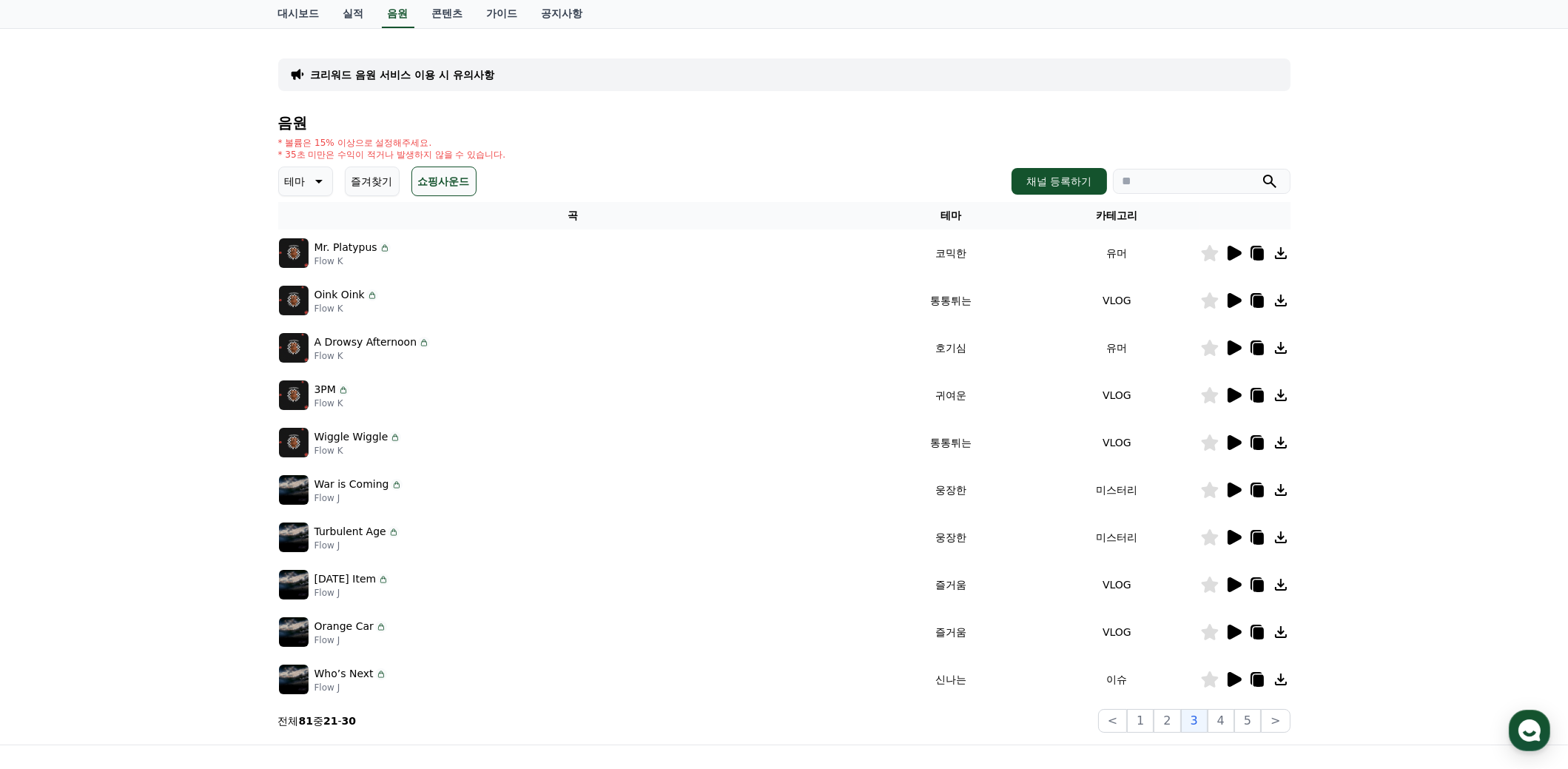
click at [1232, 629] on icon at bounding box center [1235, 632] width 14 height 15
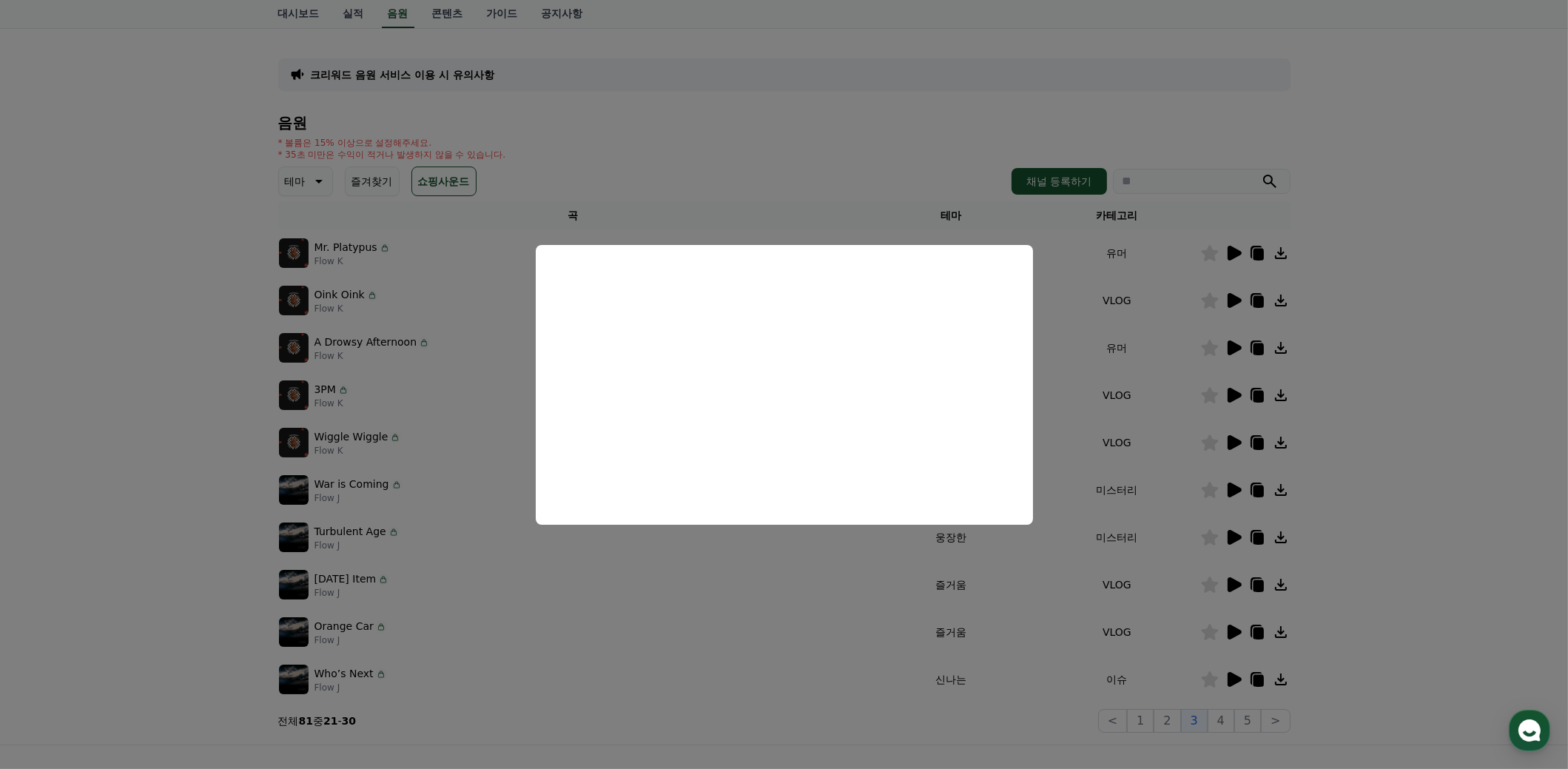
click at [746, 695] on button "close modal" at bounding box center [784, 384] width 1568 height 769
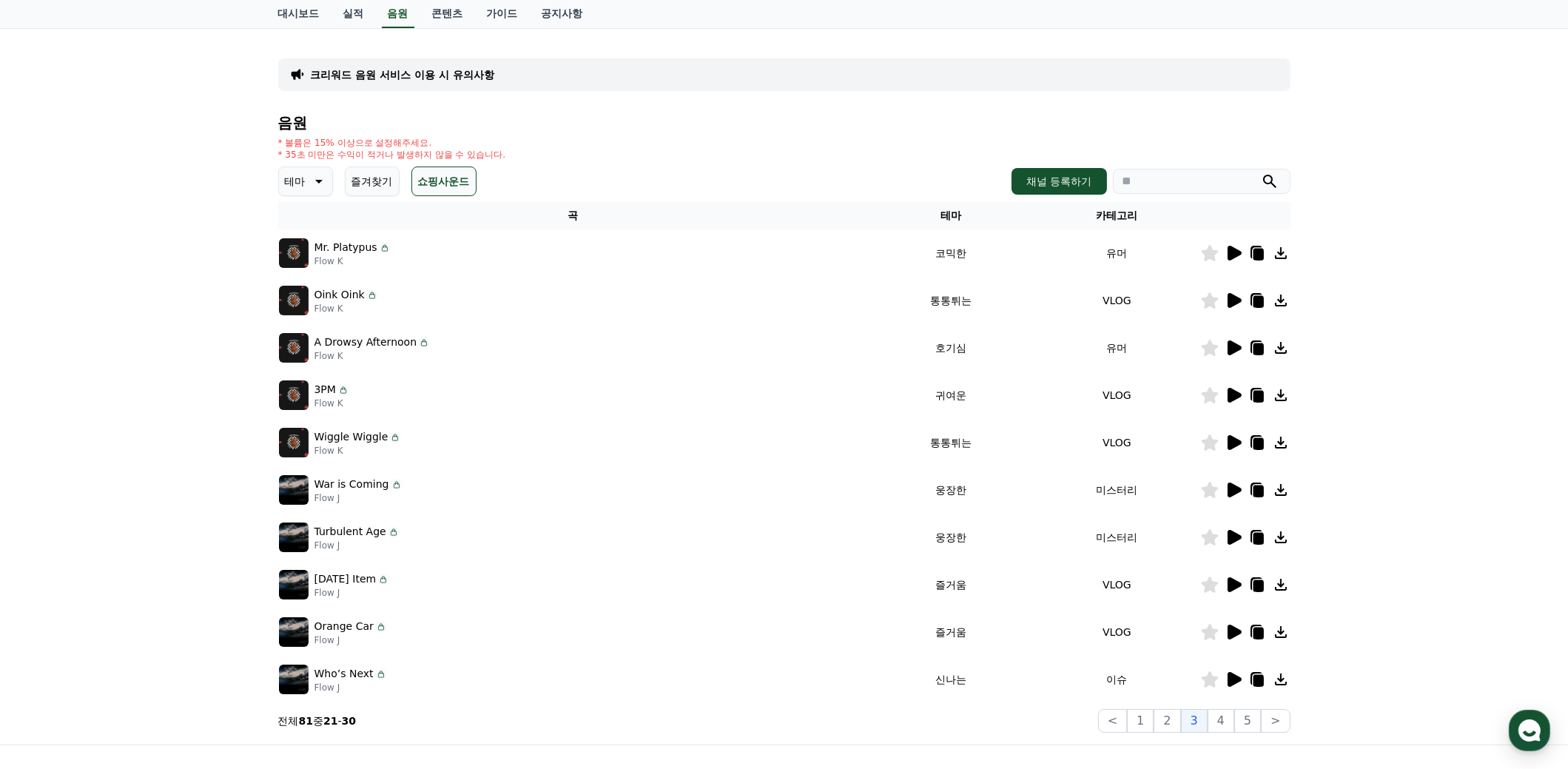
click at [1232, 674] on icon at bounding box center [1235, 679] width 14 height 15
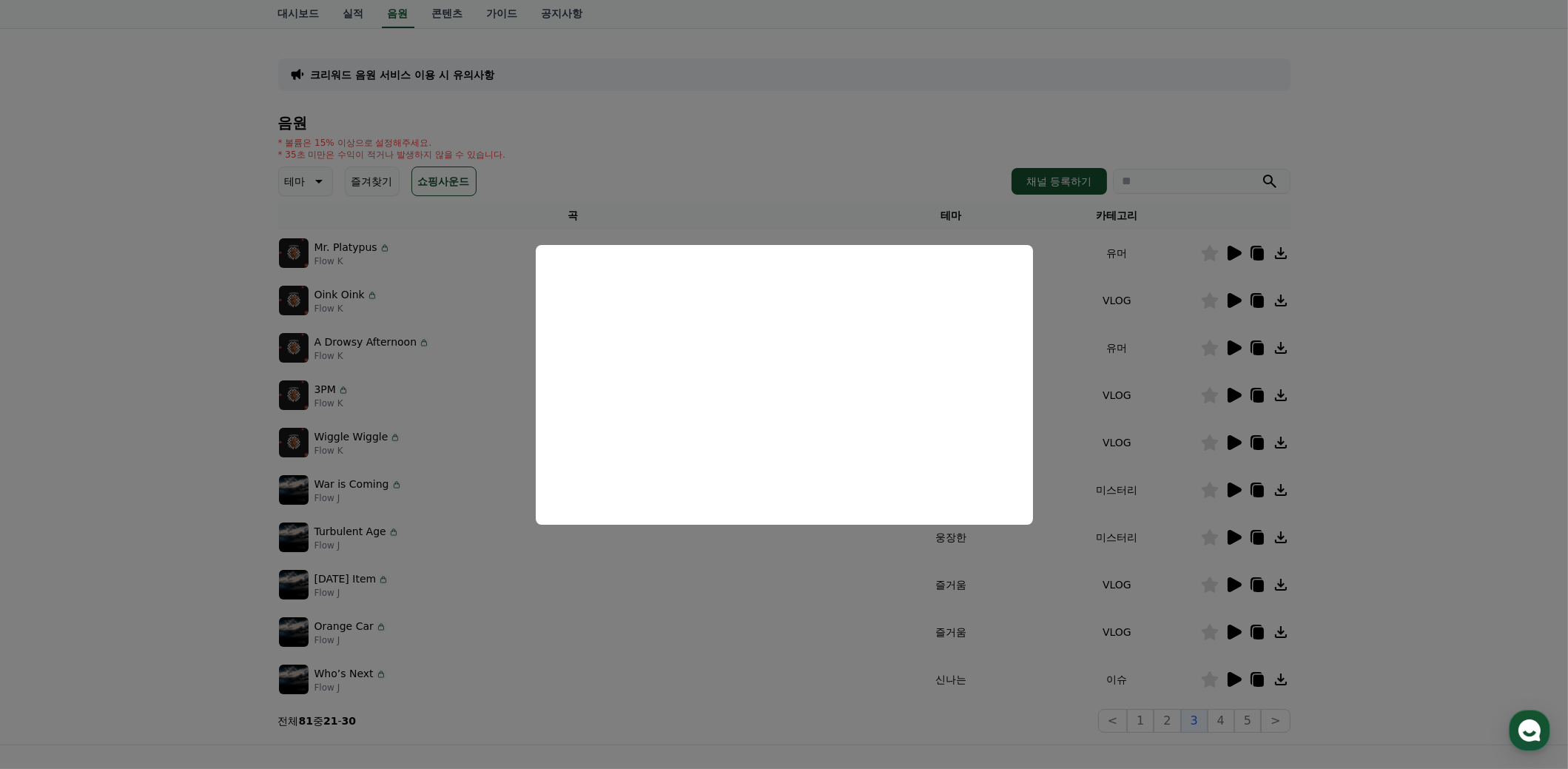
click at [792, 721] on button "close modal" at bounding box center [784, 384] width 1568 height 769
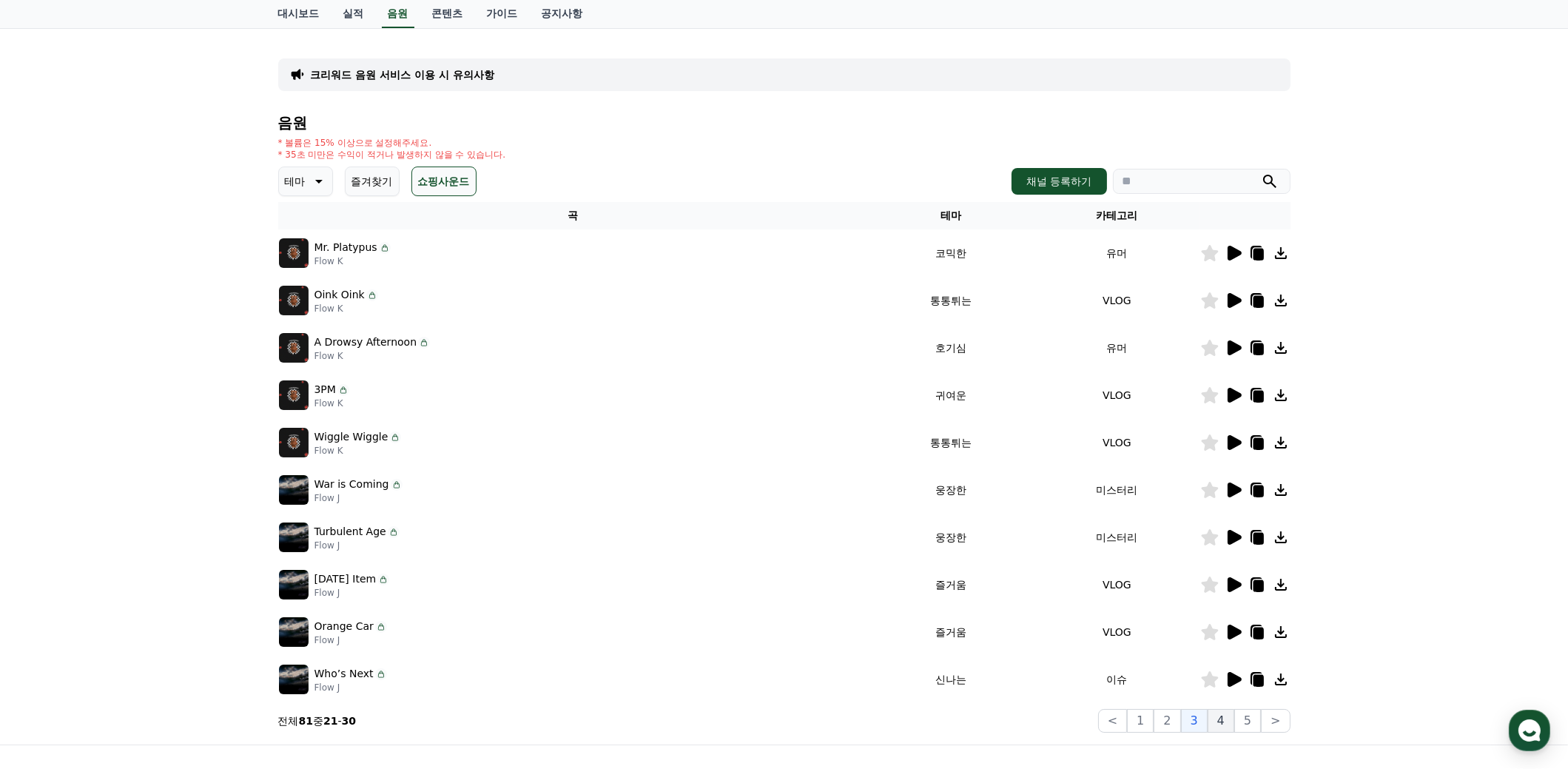
click at [1229, 724] on button "4" at bounding box center [1221, 720] width 27 height 23
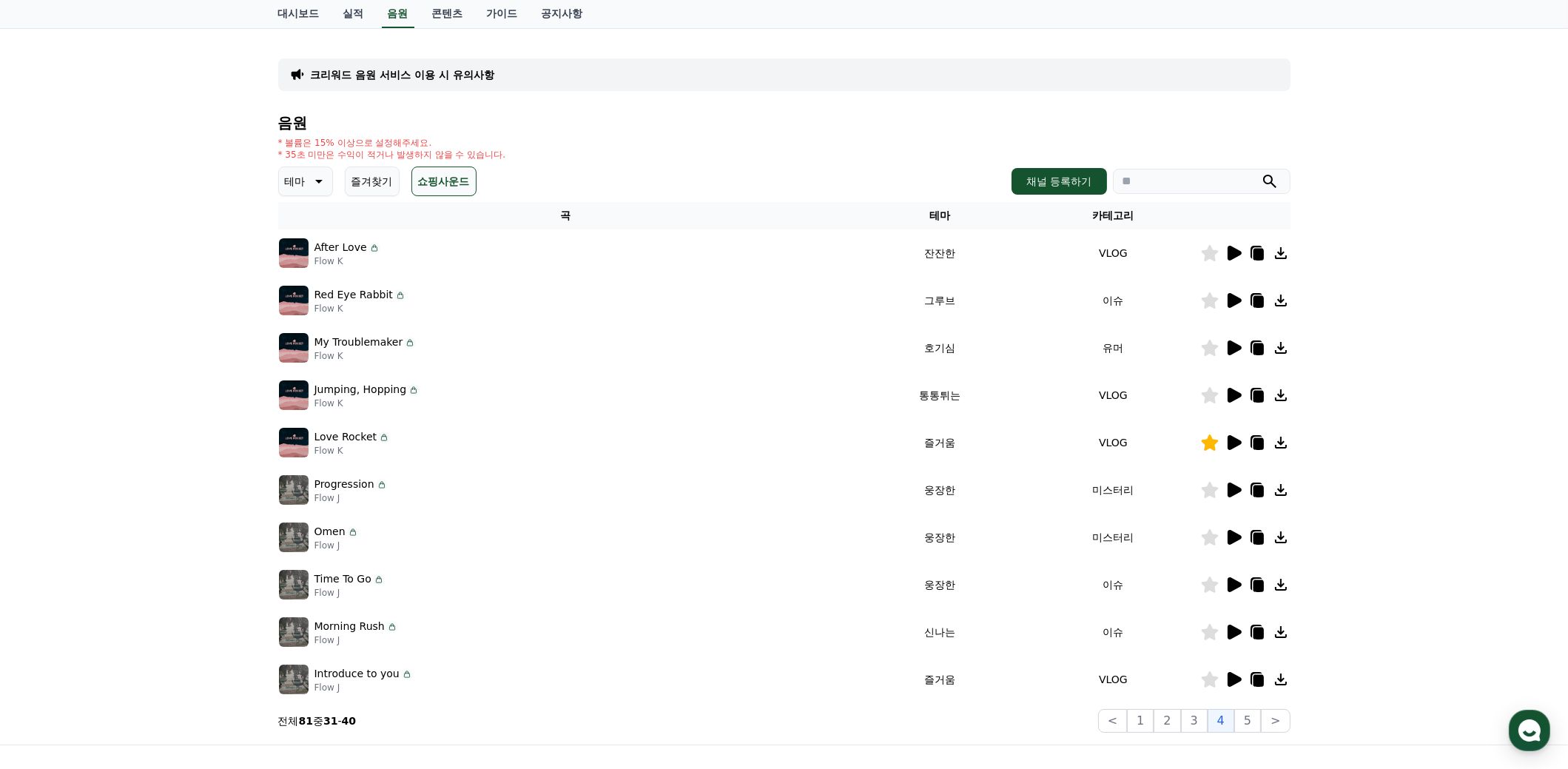
click at [1239, 441] on icon at bounding box center [1235, 443] width 14 height 15
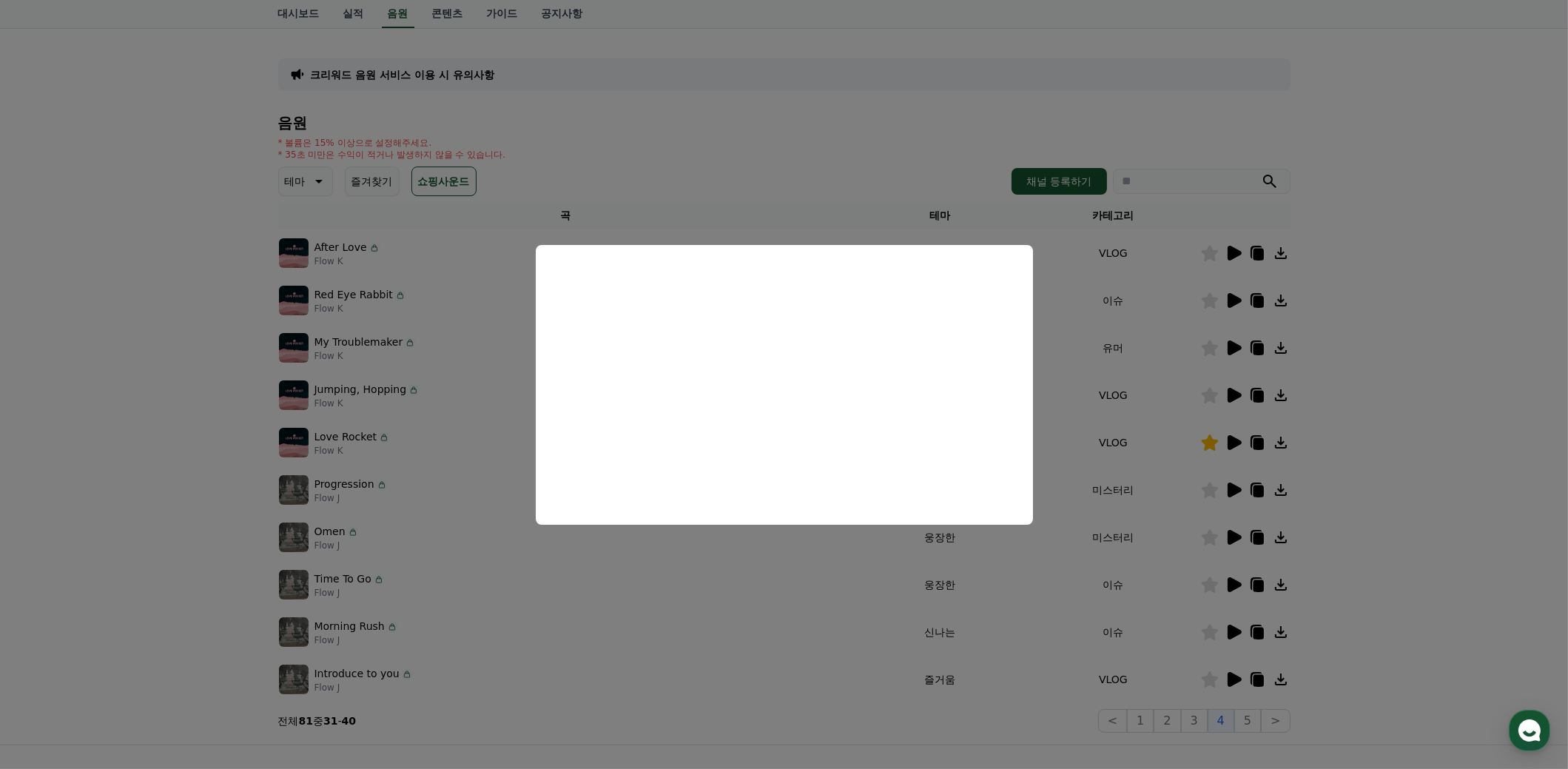
click at [1422, 612] on button "close modal" at bounding box center [784, 384] width 1568 height 769
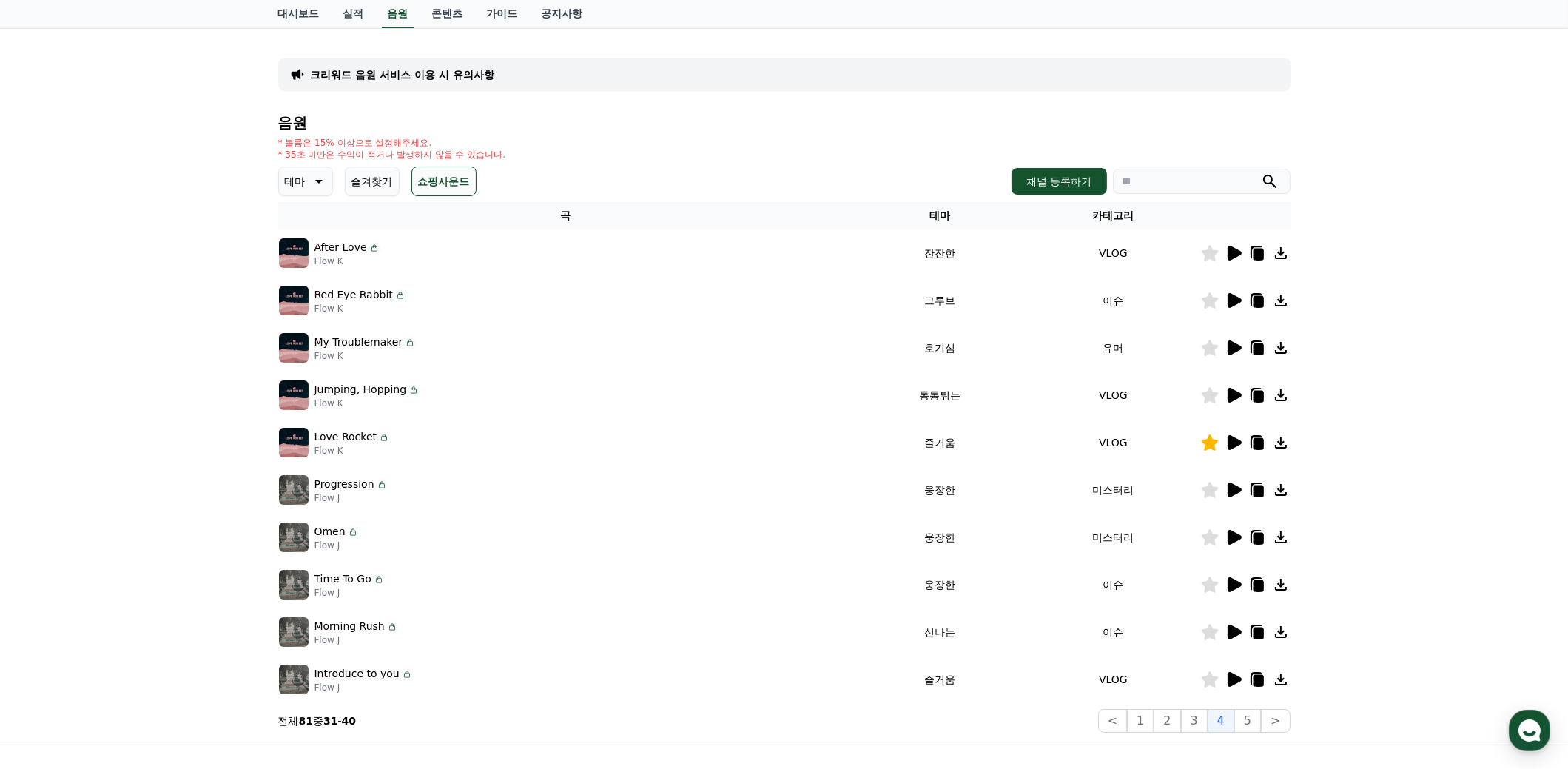
click at [1256, 441] on icon at bounding box center [1258, 444] width 10 height 12
